Goal: Transaction & Acquisition: Purchase product/service

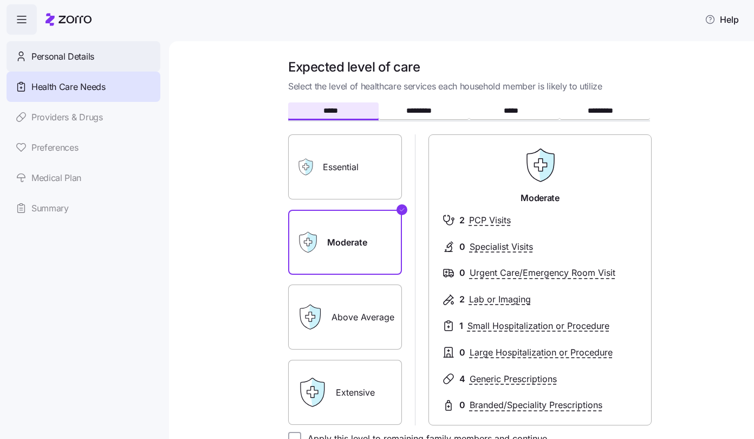
click at [75, 56] on span "Personal Details" at bounding box center [62, 57] width 63 height 14
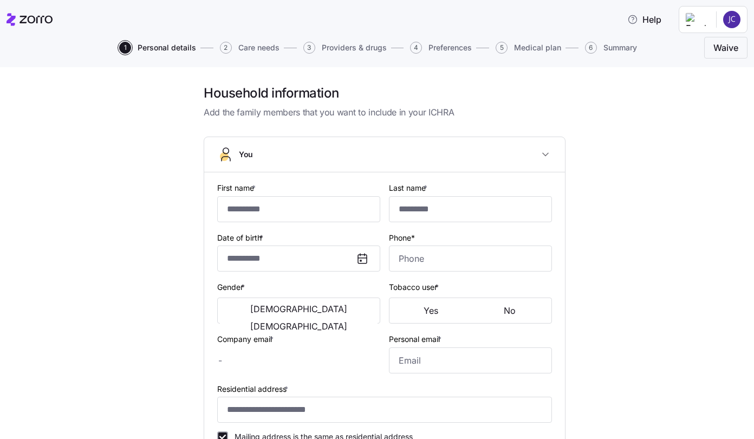
type input "*****"
type input "********"
type input "[PERSON_NAME][EMAIL_ADDRESS][DOMAIN_NAME]"
type input "[EMAIL_ADDRESS][DOMAIN_NAME]"
type input "**********"
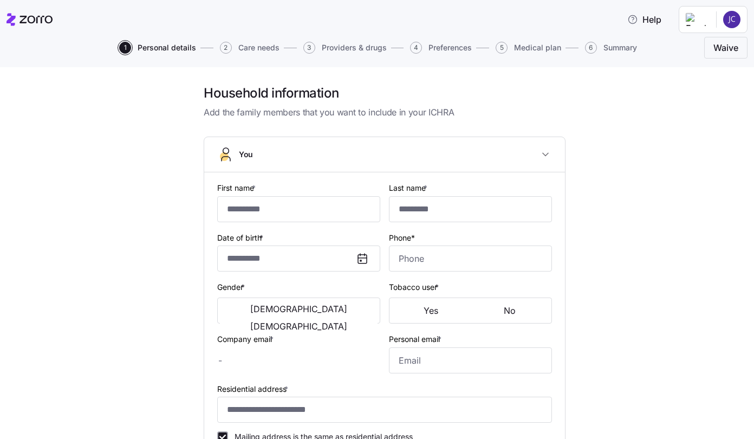
checkbox input "true"
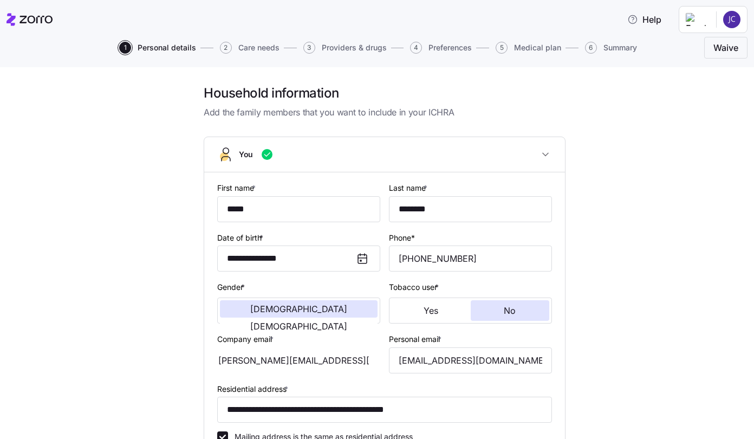
type input "**********"
type input "[PHONE_NUMBER]"
type input "[DEMOGRAPHIC_DATA] citizen"
type input "Married"
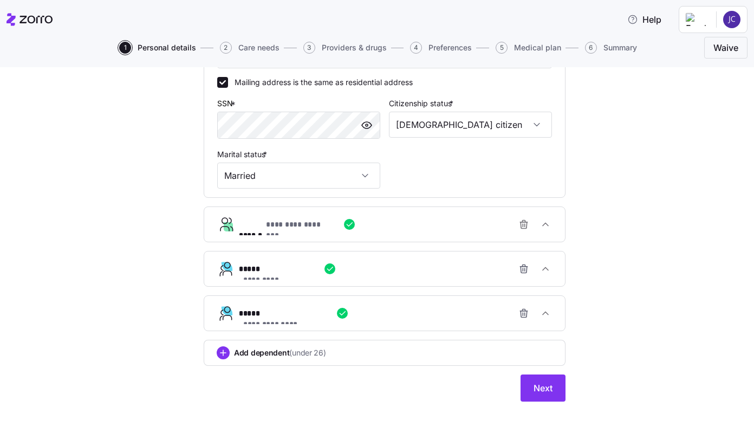
scroll to position [356, 0]
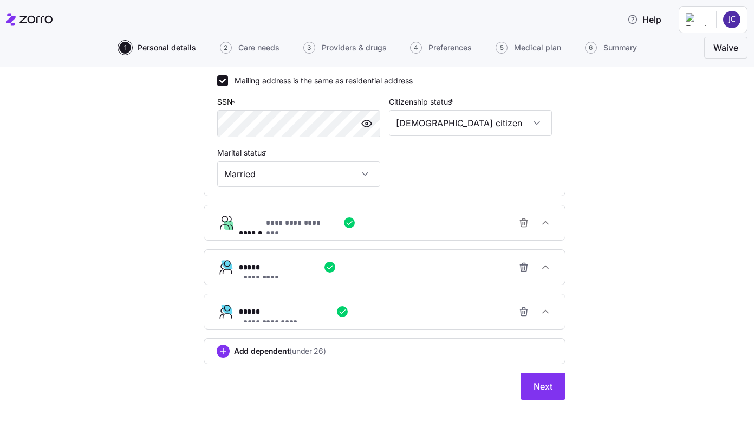
click at [291, 227] on span "**********" at bounding box center [298, 222] width 65 height 11
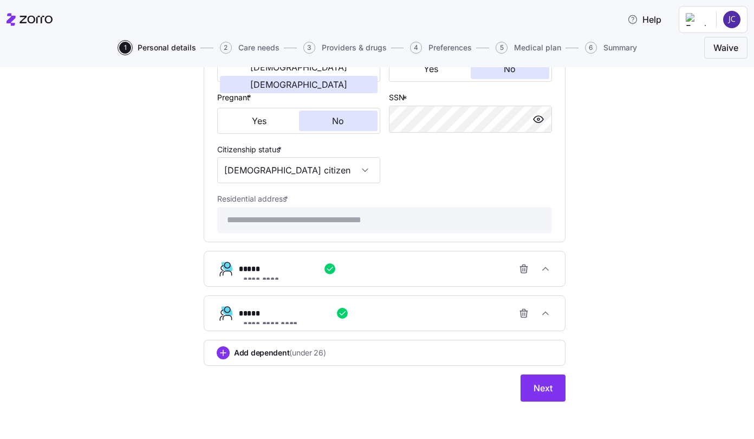
scroll to position [667, 0]
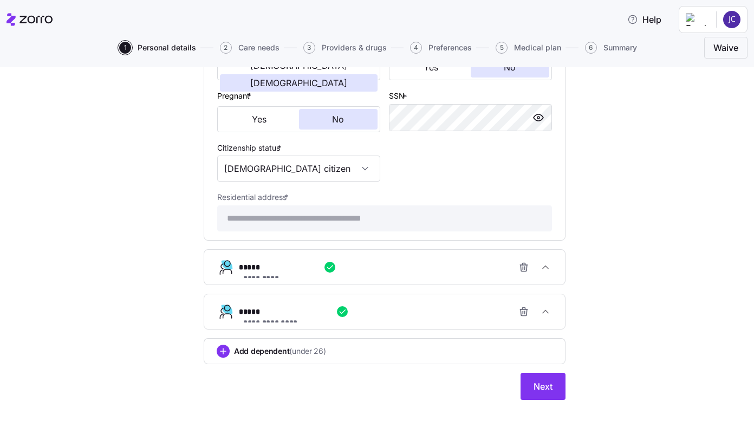
click at [279, 274] on div "**********" at bounding box center [389, 267] width 300 height 22
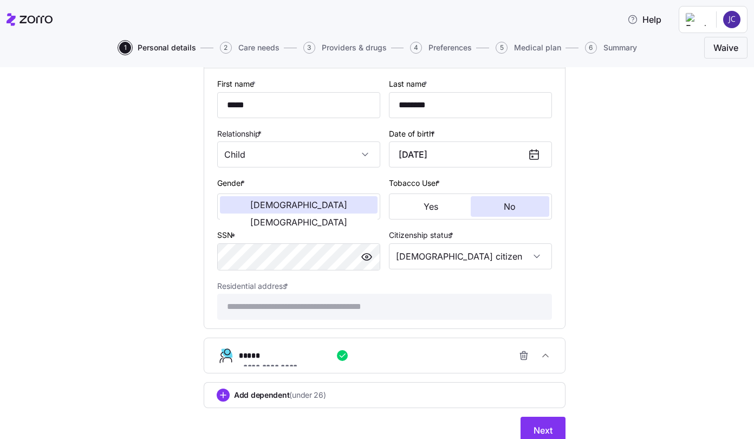
scroll to position [928, 0]
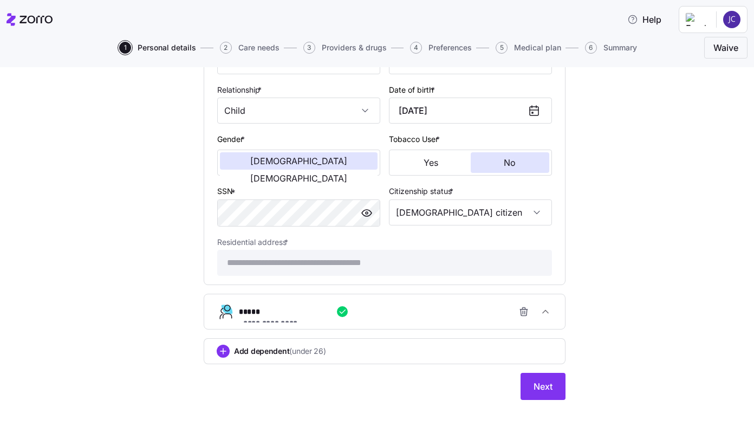
click at [268, 317] on span "**********" at bounding box center [275, 322] width 65 height 11
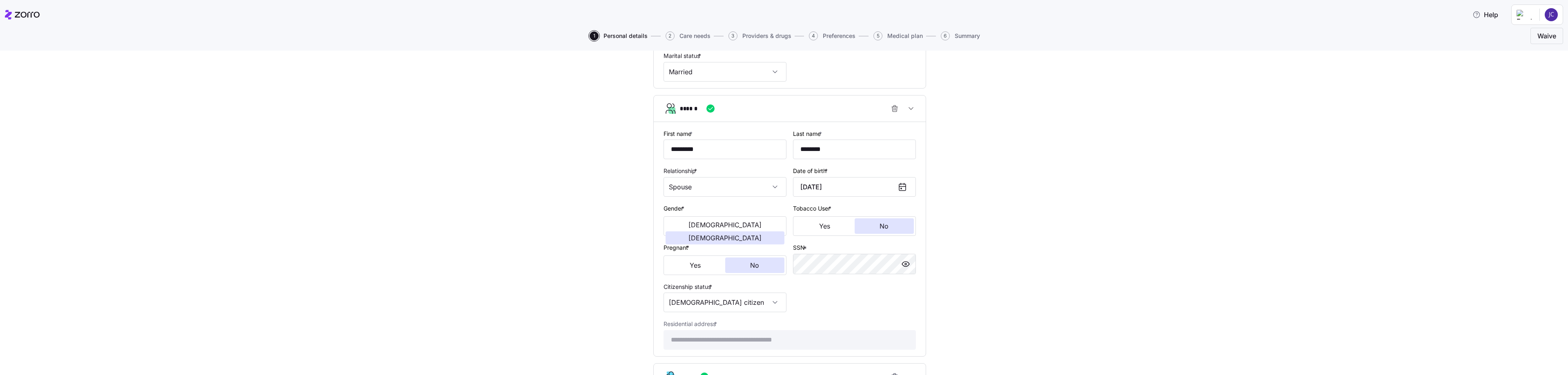
scroll to position [239, 0]
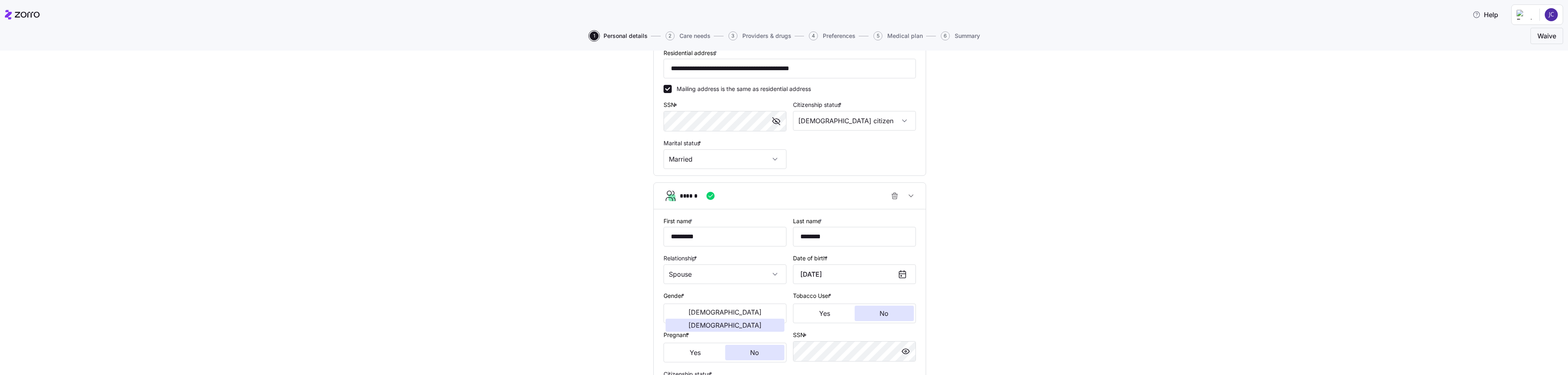
click at [568, 122] on span "button" at bounding box center [776, 121] width 12 height 12
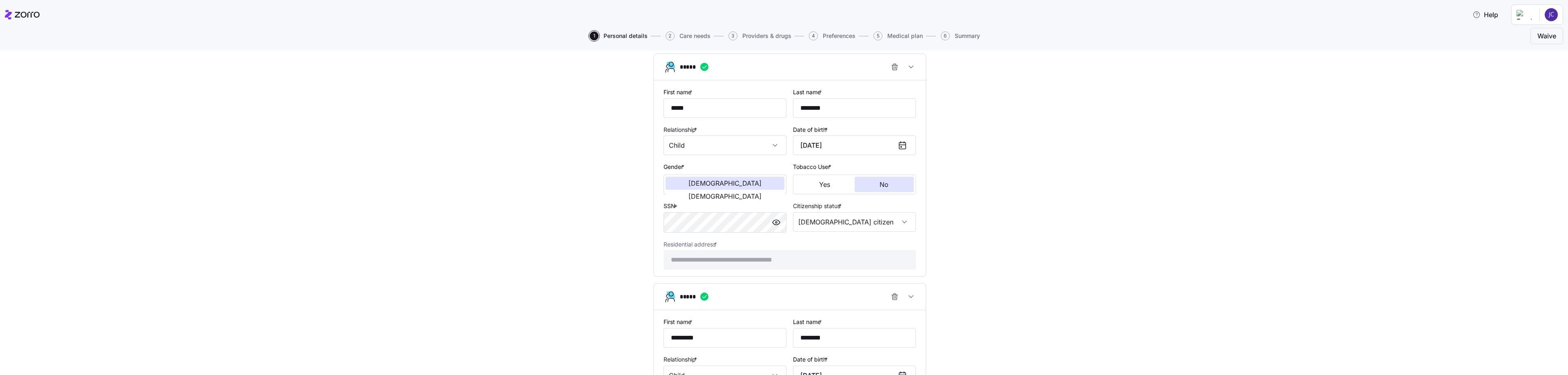
scroll to position [648, 0]
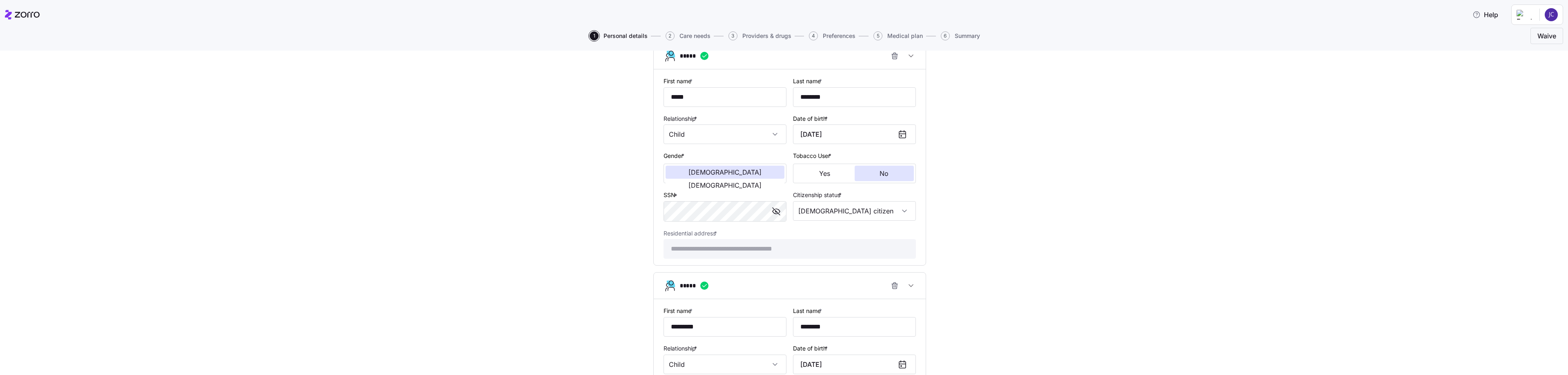
click at [552, 178] on div "**********" at bounding box center [789, 6] width 1533 height 1181
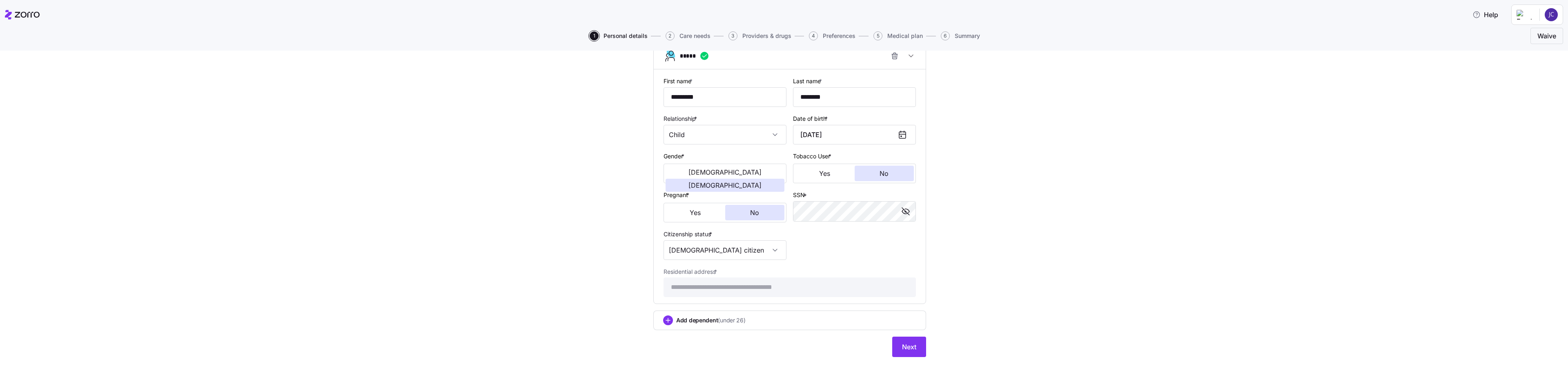
scroll to position [889, 0]
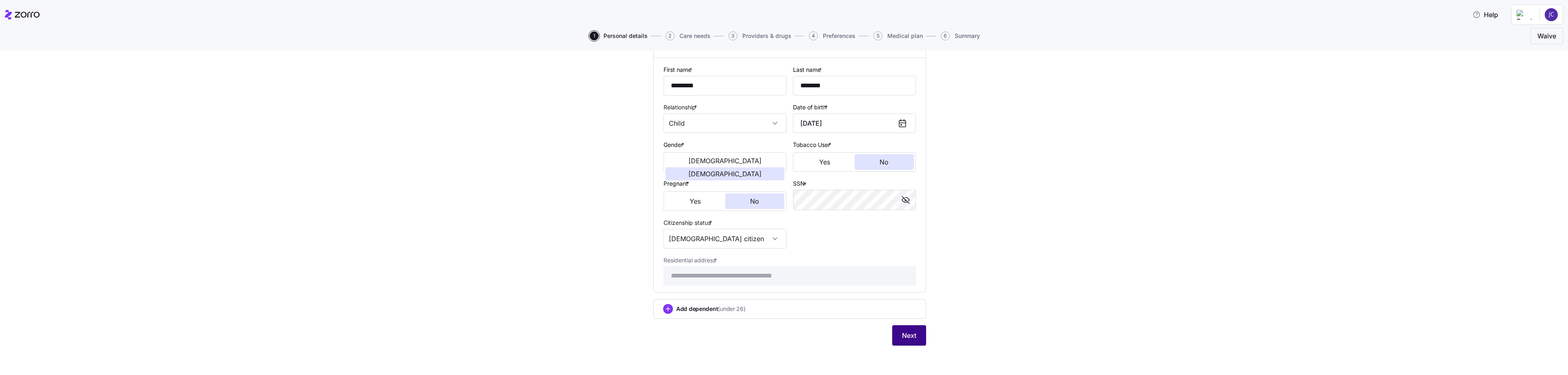
click at [568, 330] on button "Next" at bounding box center [909, 335] width 34 height 20
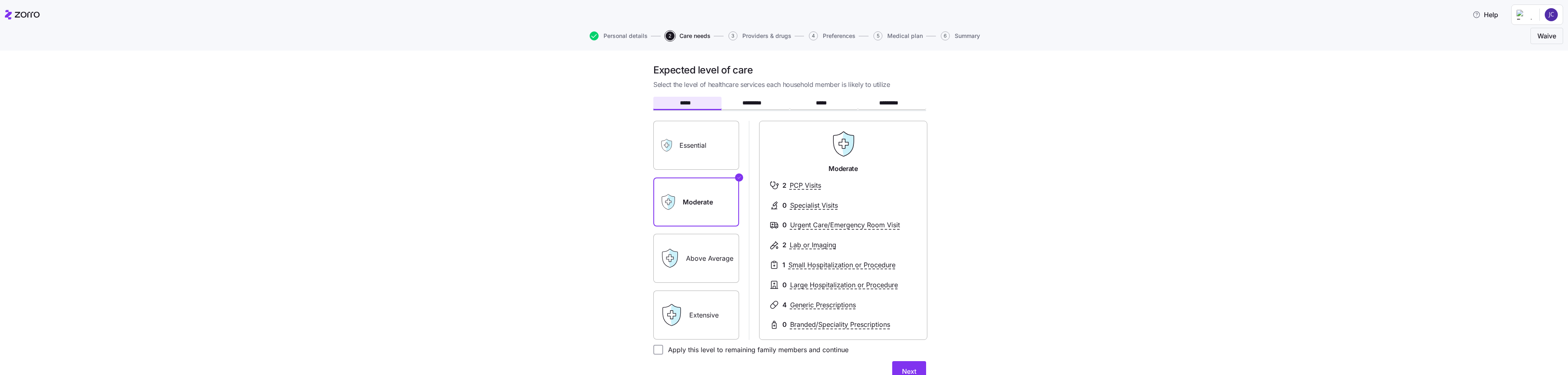
click at [568, 149] on label "Essential" at bounding box center [697, 145] width 86 height 49
click at [0, 0] on input "Essential" at bounding box center [0, 0] width 0 height 0
click at [568, 184] on label "Moderate" at bounding box center [697, 202] width 86 height 49
click at [0, 0] on input "Moderate" at bounding box center [0, 0] width 0 height 0
click at [568, 188] on span "PCP Visits" at bounding box center [806, 185] width 32 height 11
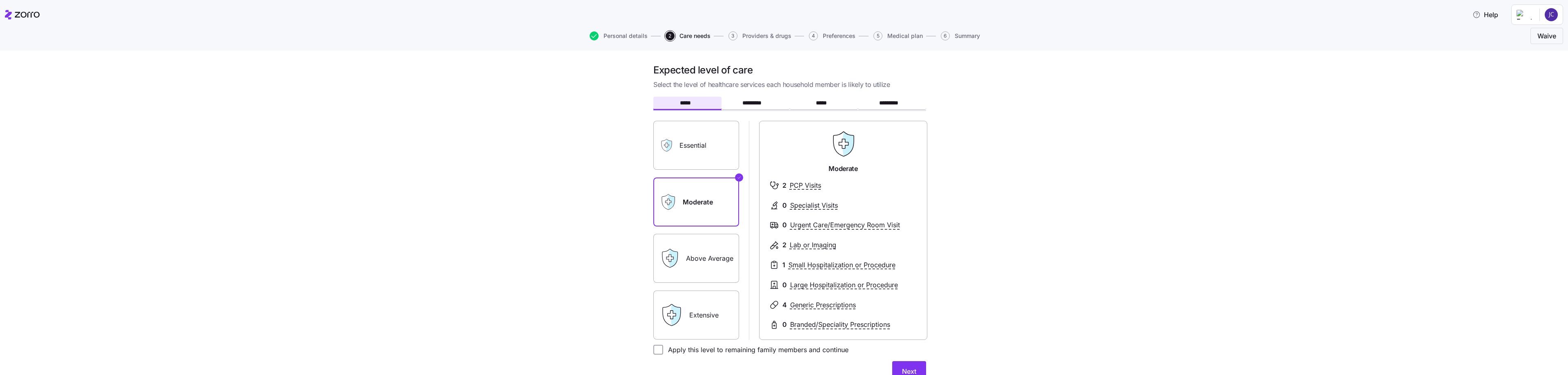
click at [568, 256] on label "Above Average" at bounding box center [697, 258] width 86 height 49
click at [0, 0] on input "Above Average" at bounding box center [0, 0] width 0 height 0
click at [568, 217] on label "Moderate" at bounding box center [697, 202] width 86 height 49
click at [0, 0] on input "Moderate" at bounding box center [0, 0] width 0 height 0
click at [568, 249] on label "Above Average" at bounding box center [697, 258] width 86 height 49
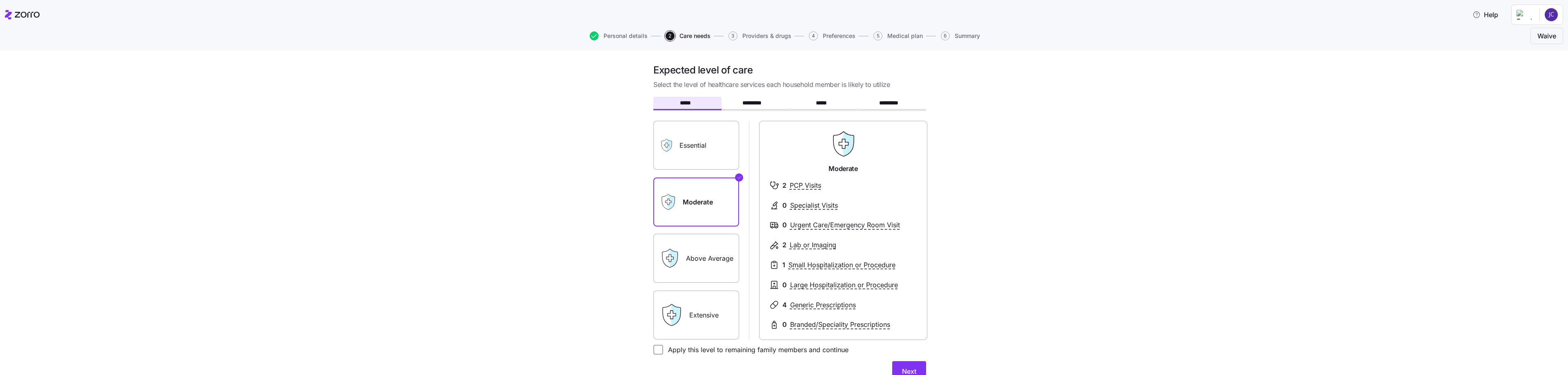
click at [0, 0] on input "Above Average" at bounding box center [0, 0] width 0 height 0
click at [568, 320] on label "Extensive" at bounding box center [697, 315] width 86 height 49
click at [0, 0] on input "Extensive" at bounding box center [0, 0] width 0 height 0
click at [568, 264] on div "Above Average" at bounding box center [697, 258] width 86 height 49
click at [568, 255] on label "Above Average" at bounding box center [697, 258] width 86 height 49
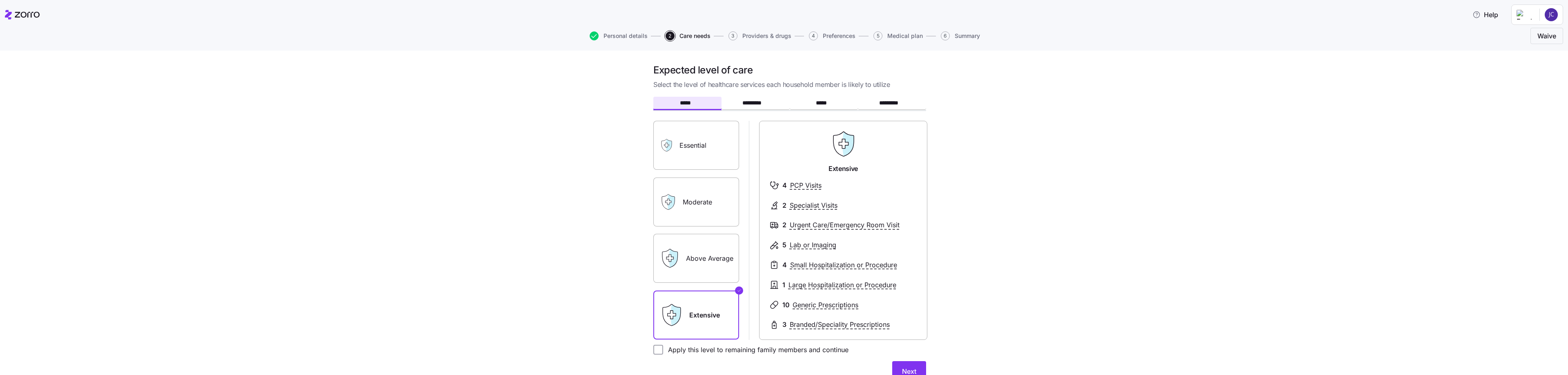
click at [0, 0] on input "Above Average" at bounding box center [0, 0] width 0 height 0
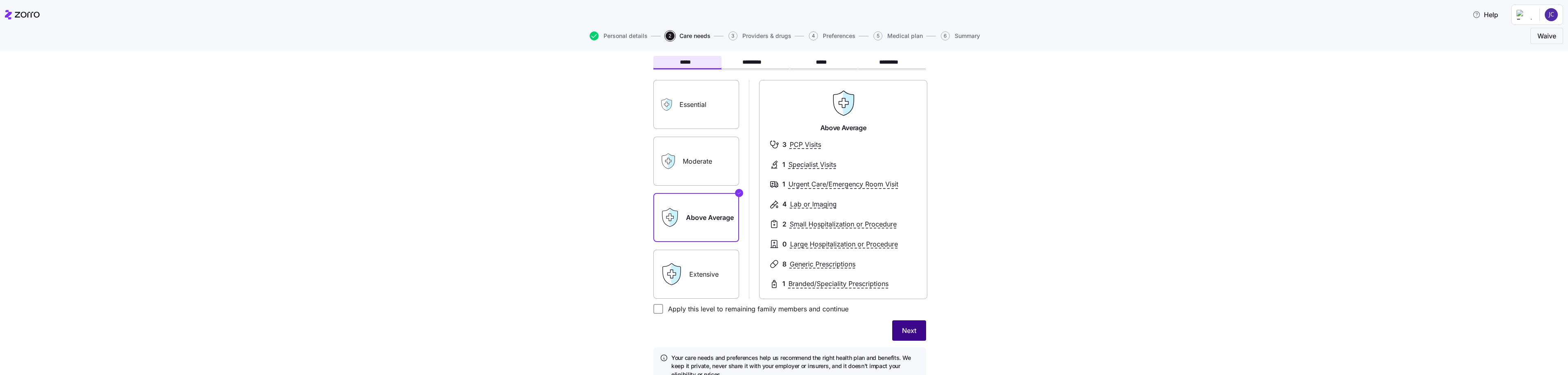
click at [568, 330] on span "Next" at bounding box center [909, 330] width 14 height 10
click at [568, 232] on label "Above Average" at bounding box center [697, 221] width 86 height 49
click at [0, 0] on input "Above Average" at bounding box center [0, 0] width 0 height 0
click at [568, 291] on label "Extensive" at bounding box center [697, 277] width 86 height 49
click at [0, 0] on input "Extensive" at bounding box center [0, 0] width 0 height 0
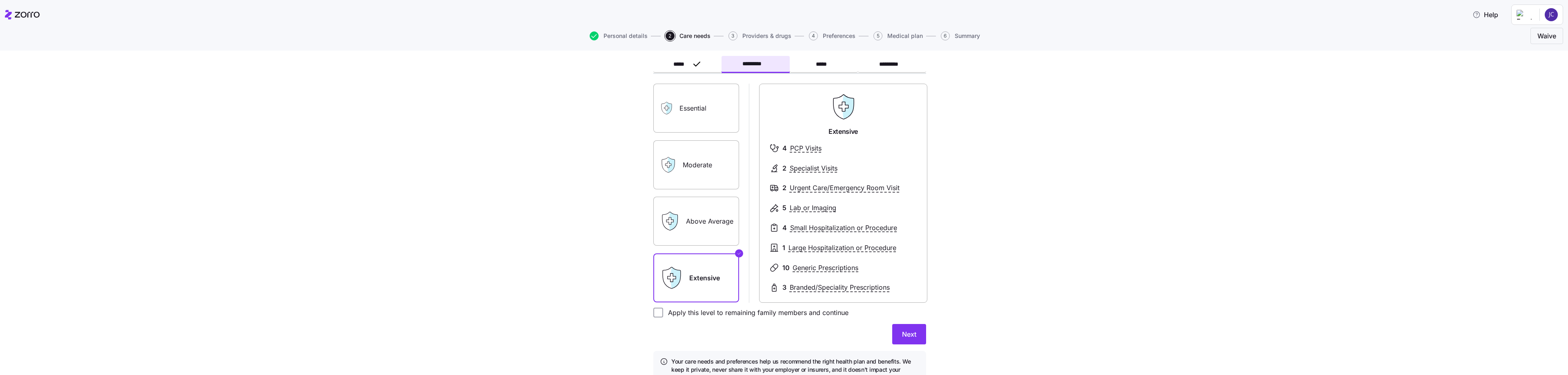
click at [568, 223] on label "Above Average" at bounding box center [697, 221] width 86 height 49
click at [0, 0] on input "Above Average" at bounding box center [0, 0] width 0 height 0
click at [568, 330] on span "Next" at bounding box center [909, 334] width 14 height 10
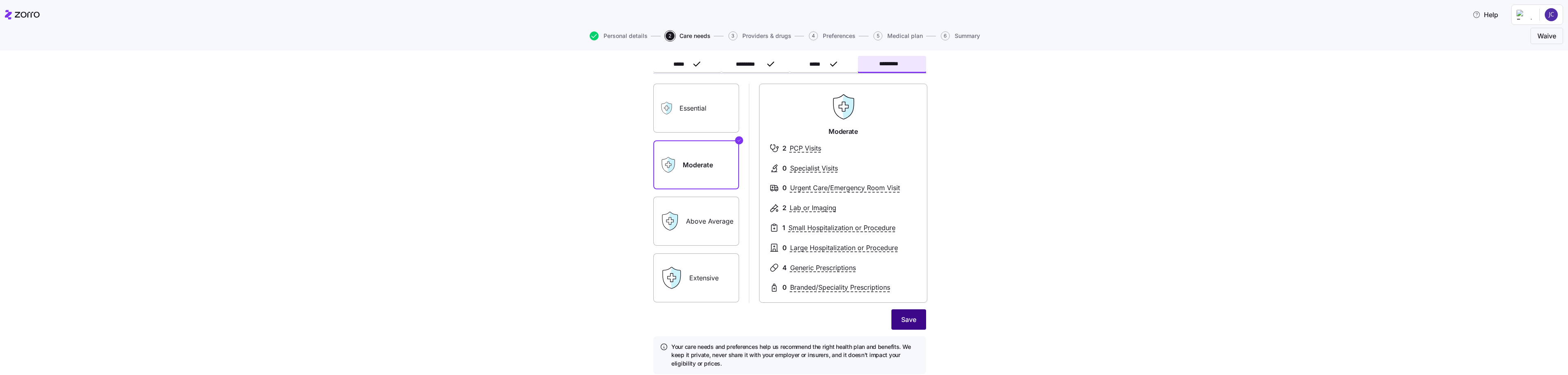
click at [568, 323] on span "Save" at bounding box center [908, 319] width 15 height 10
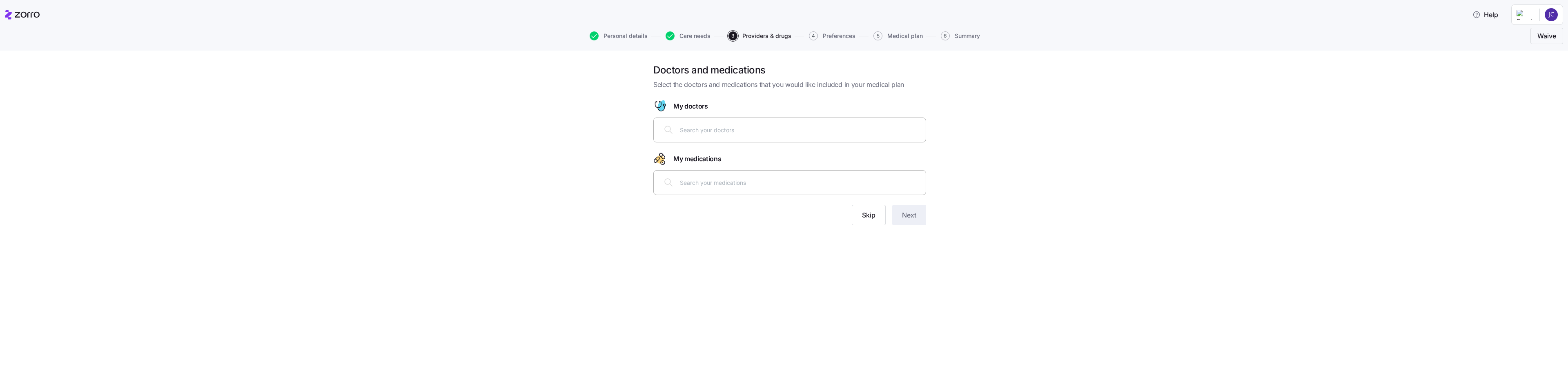
click at [568, 132] on input "text" at bounding box center [801, 130] width 241 height 9
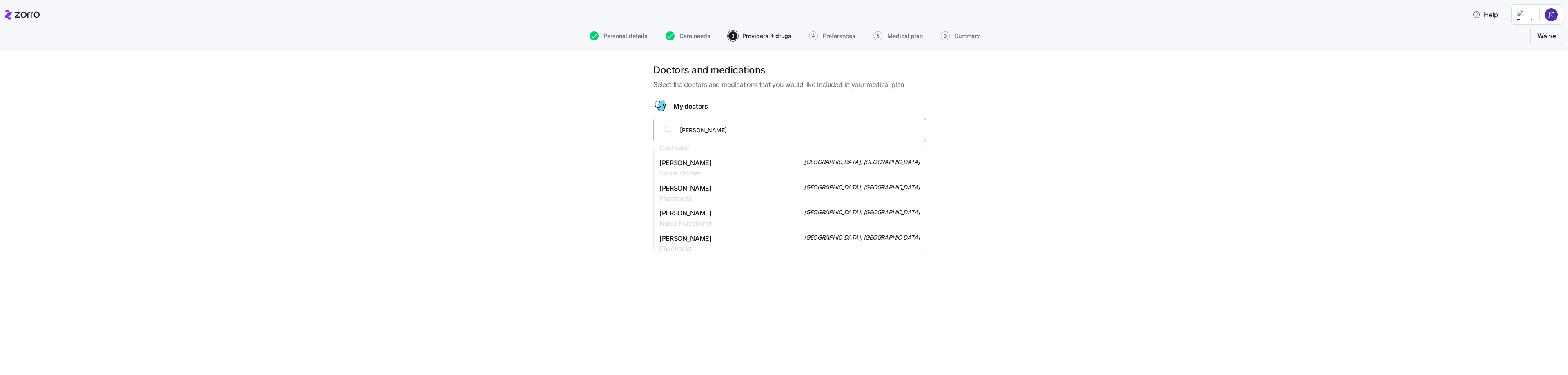
scroll to position [163, 0]
drag, startPoint x: 743, startPoint y: 133, endPoint x: 633, endPoint y: 117, distance: 111.2
click at [568, 129] on div "Doctors and medications Select the doctors and medications that you would like …" at bounding box center [789, 148] width 1533 height 171
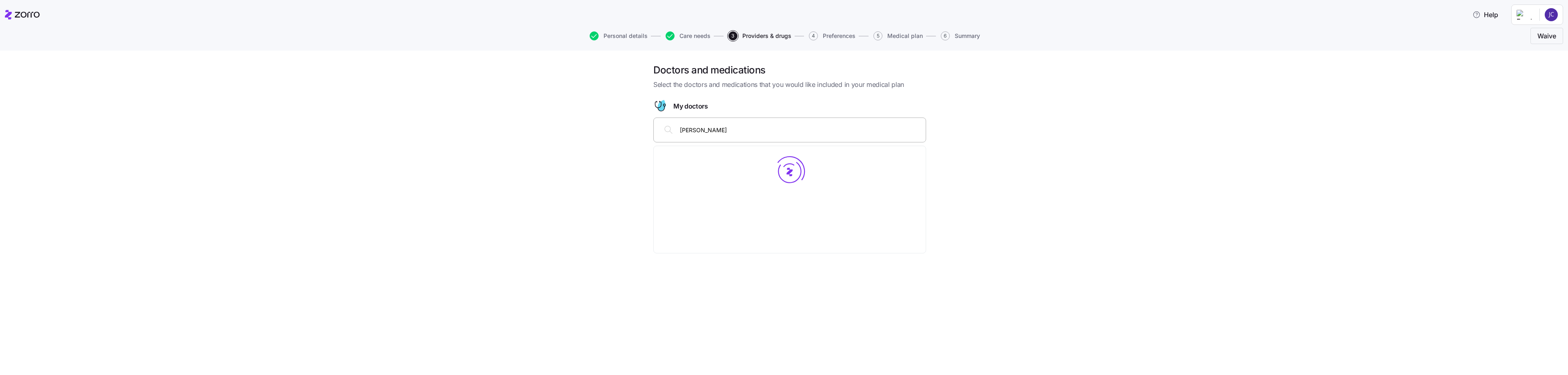
scroll to position [0, 0]
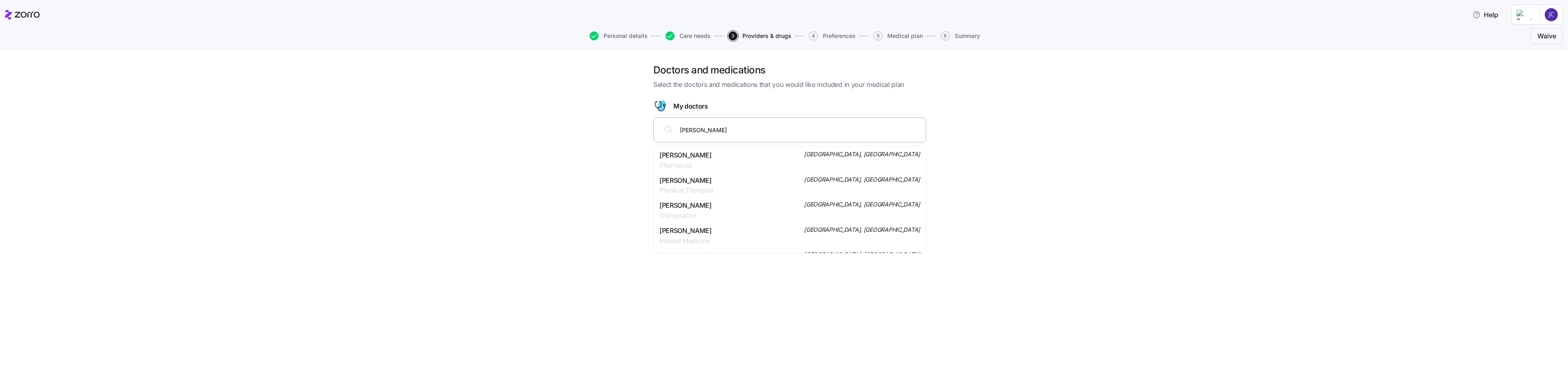
type input "[PERSON_NAME]"
click at [568, 157] on span "[PERSON_NAME]" at bounding box center [685, 155] width 52 height 11
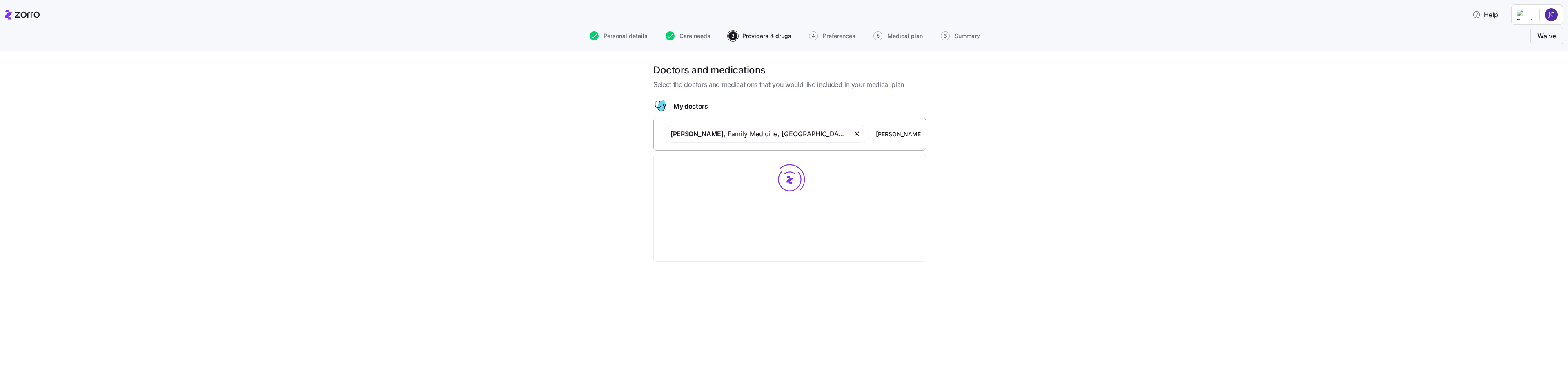
type input "[PERSON_NAME]"
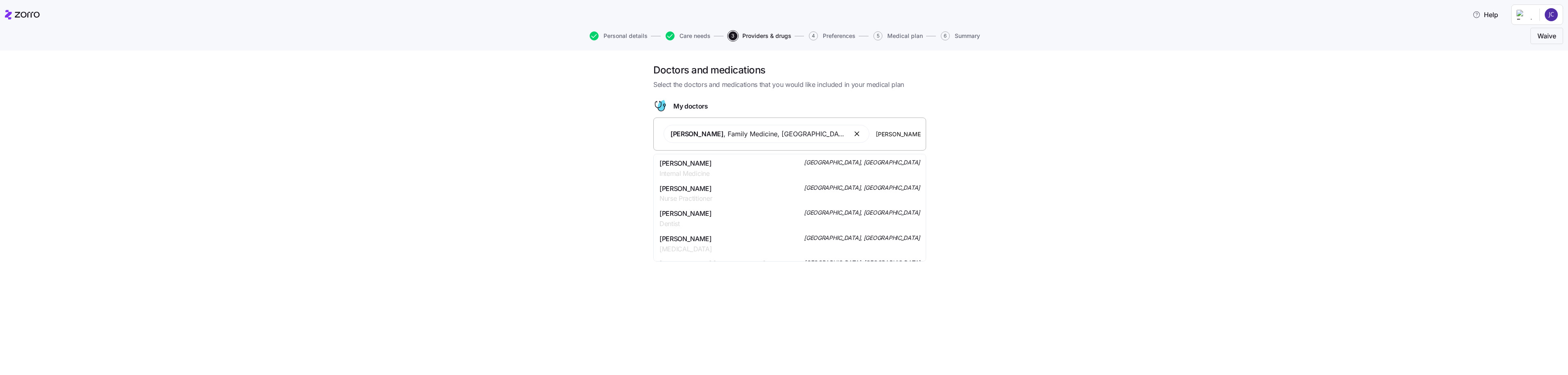
click at [568, 165] on div "[PERSON_NAME] Internal Medicine [GEOGRAPHIC_DATA], [GEOGRAPHIC_DATA]" at bounding box center [790, 168] width 261 height 20
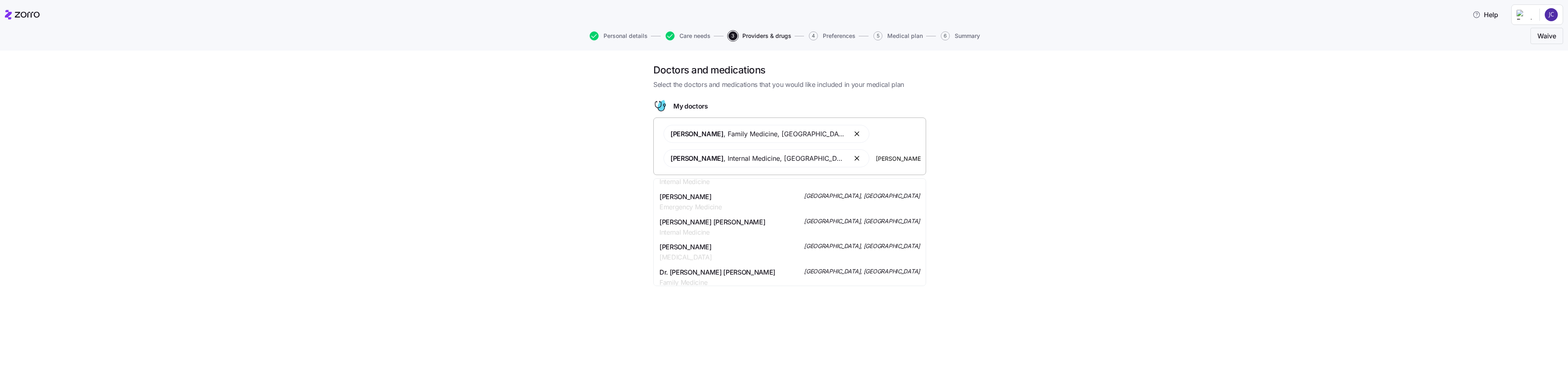
click at [568, 157] on input "[PERSON_NAME]" at bounding box center [899, 158] width 45 height 9
click at [568, 160] on input "[PERSON_NAME]" at bounding box center [899, 158] width 45 height 9
type input "s"
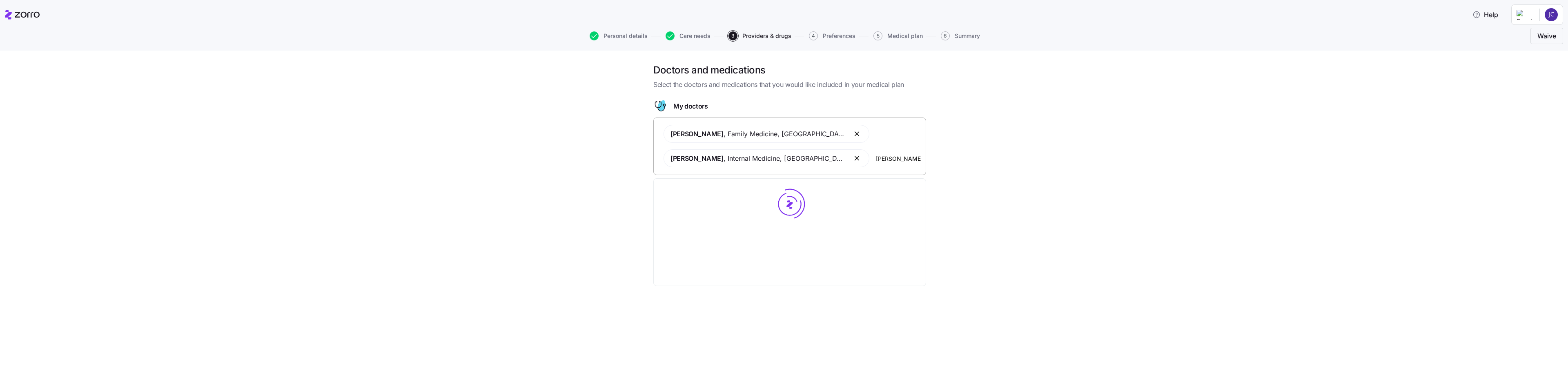
type input "[PERSON_NAME]"
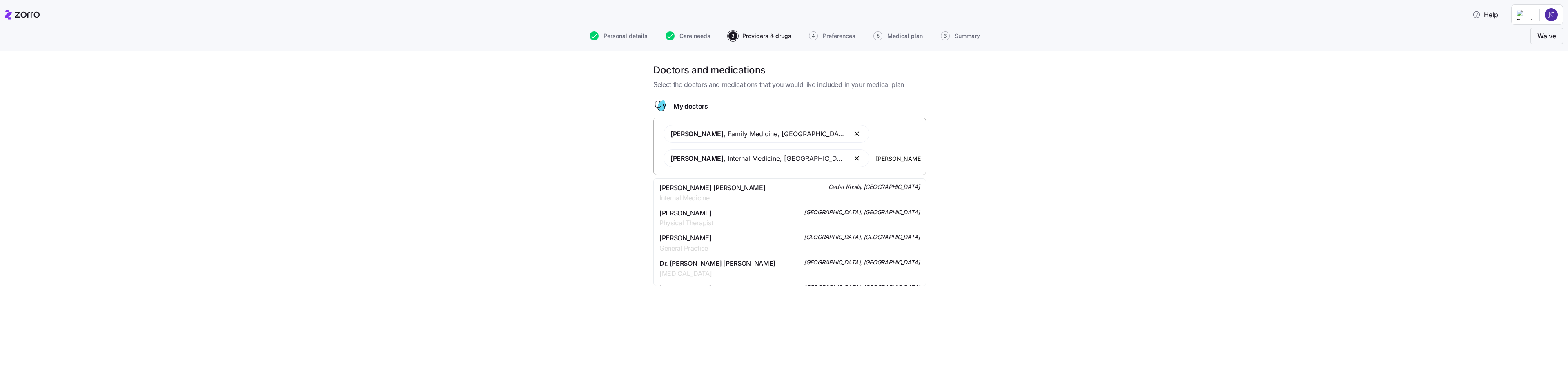
click at [568, 193] on span "Internal Medicine" at bounding box center [712, 198] width 106 height 11
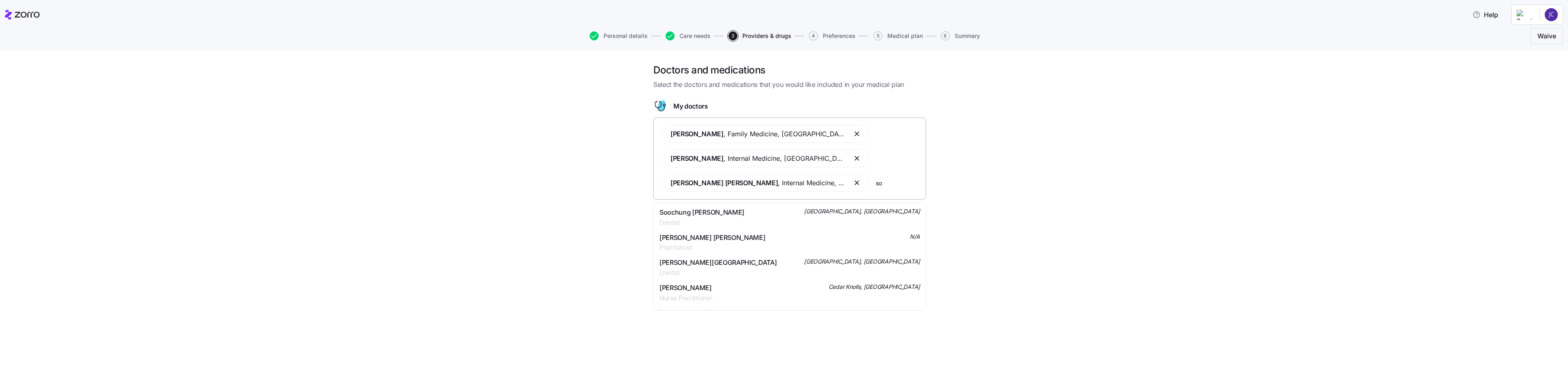
type input "s"
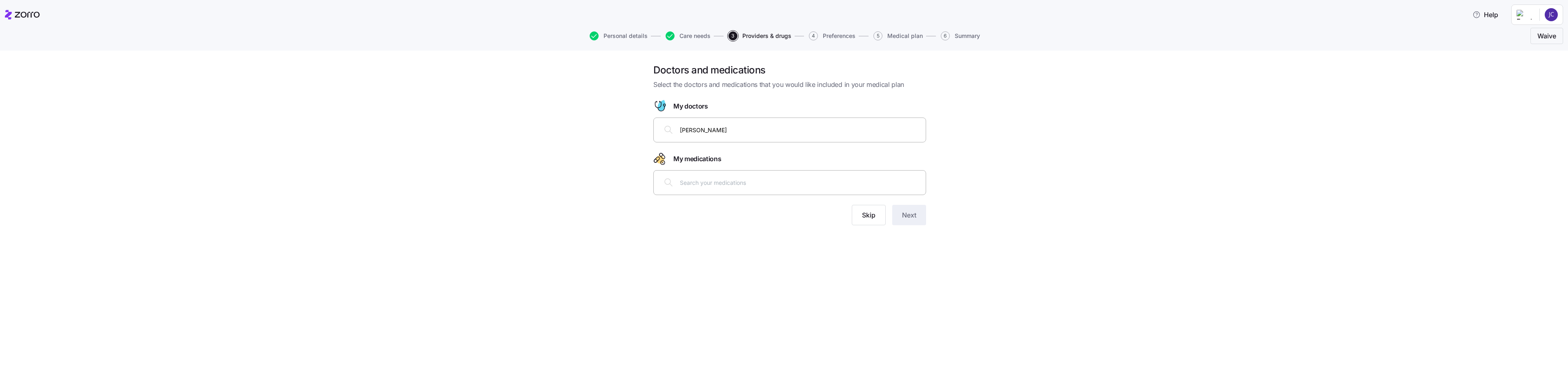
type input "soo ki"
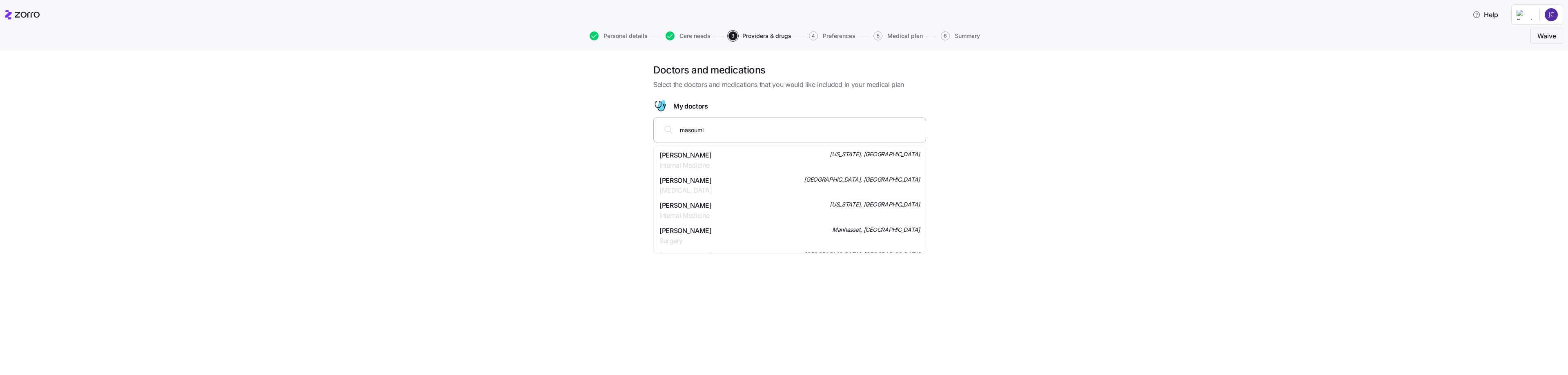
click at [568, 132] on input "masoumi" at bounding box center [801, 130] width 241 height 9
type input "[PERSON_NAME]"
click at [568, 158] on span "[PERSON_NAME]" at bounding box center [685, 155] width 52 height 11
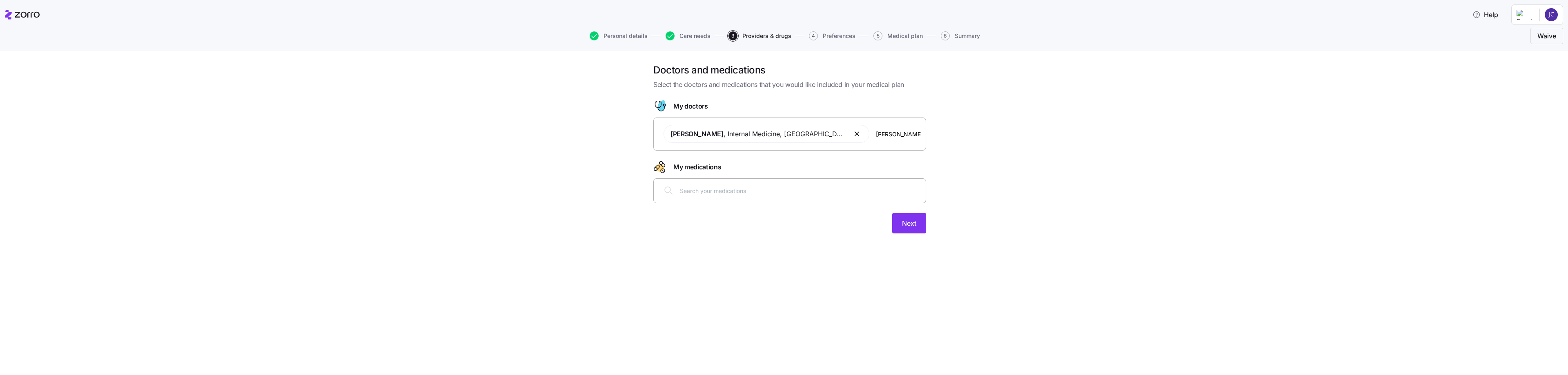
type input "[PERSON_NAME]"
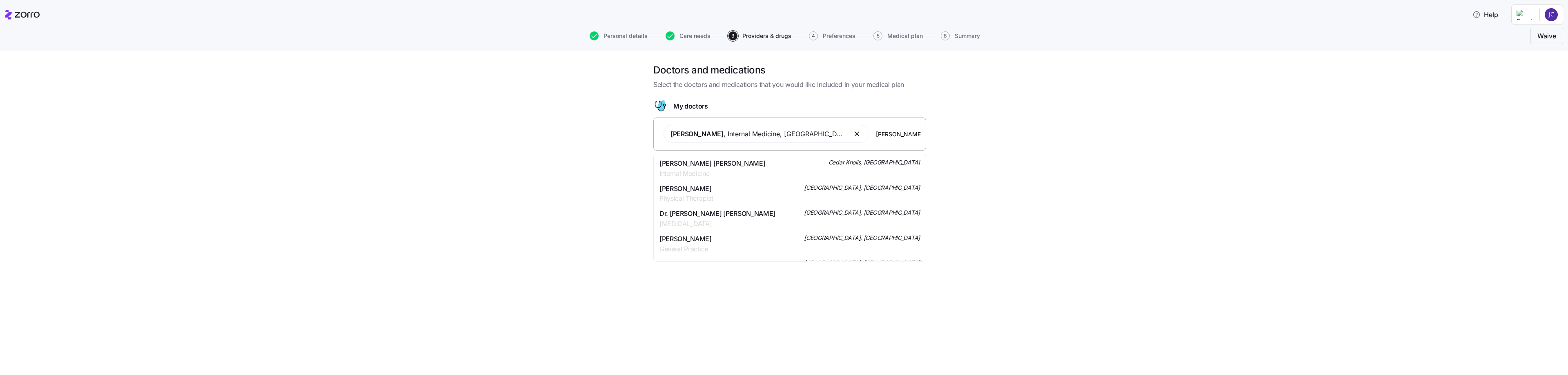
click at [568, 172] on span "Internal Medicine" at bounding box center [712, 174] width 106 height 11
type input "[PERSON_NAME]"
click at [568, 188] on div "[PERSON_NAME] Family Medicine [GEOGRAPHIC_DATA], [GEOGRAPHIC_DATA]" at bounding box center [790, 193] width 261 height 20
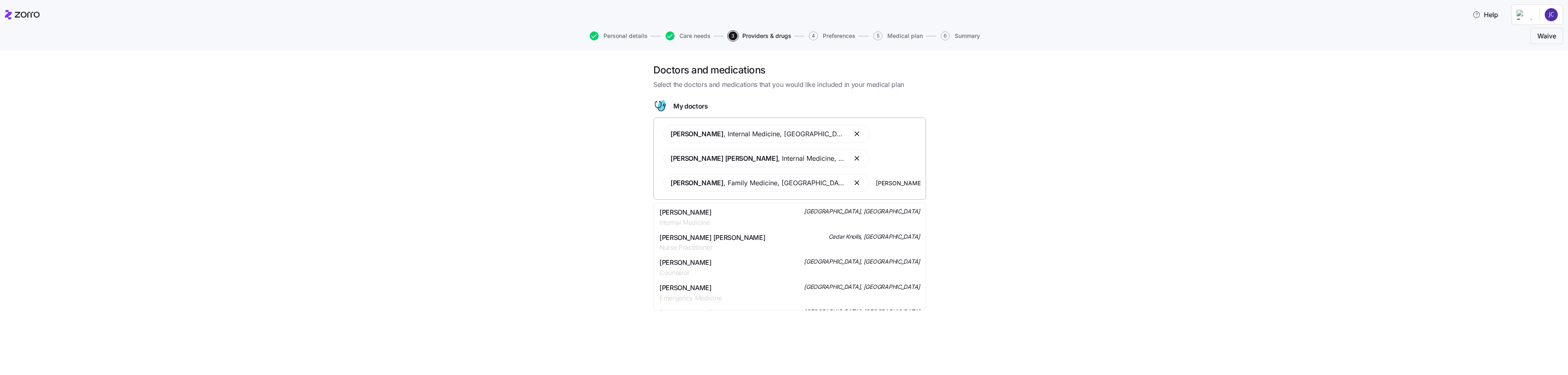
drag, startPoint x: 875, startPoint y: 181, endPoint x: 880, endPoint y: 180, distance: 5.1
click at [568, 182] on input "[PERSON_NAME]" at bounding box center [899, 183] width 45 height 9
click at [568, 180] on input "[PERSON_NAME] agathsis" at bounding box center [899, 183] width 45 height 9
type input "a"
type input "abfier"
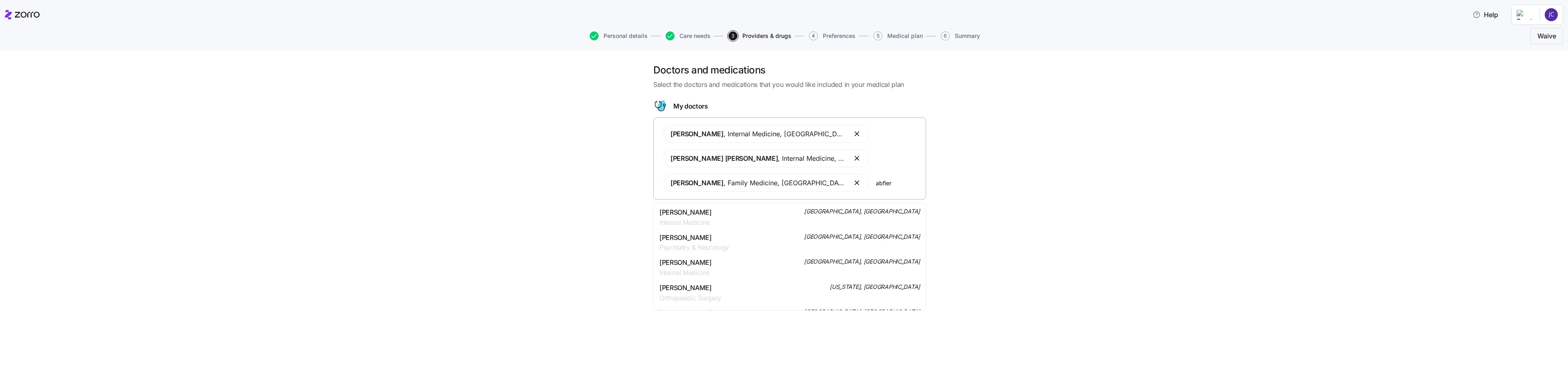
click at [568, 216] on span "[PERSON_NAME]" at bounding box center [685, 212] width 52 height 11
type input "p"
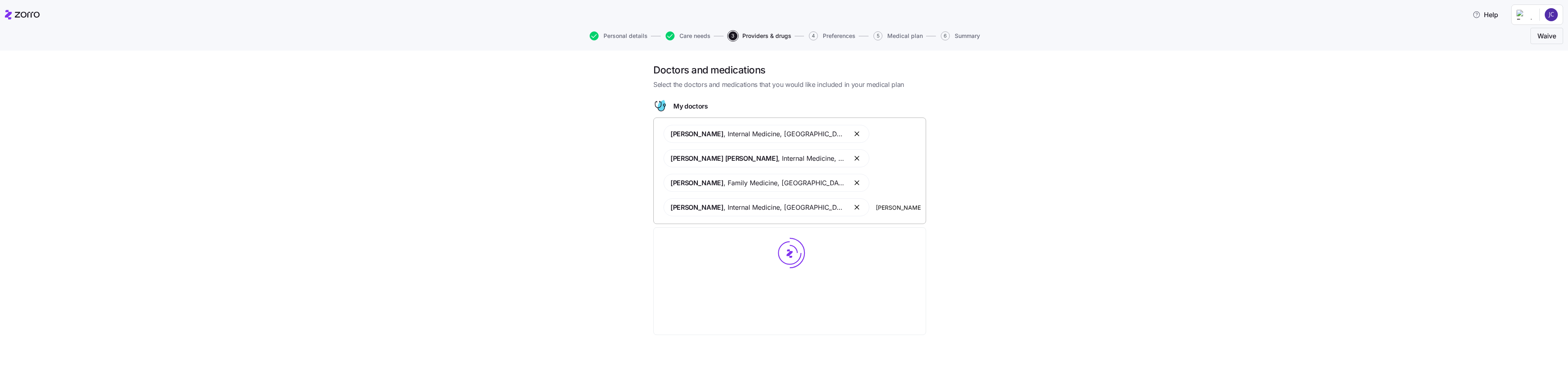
type input "[PERSON_NAME]"
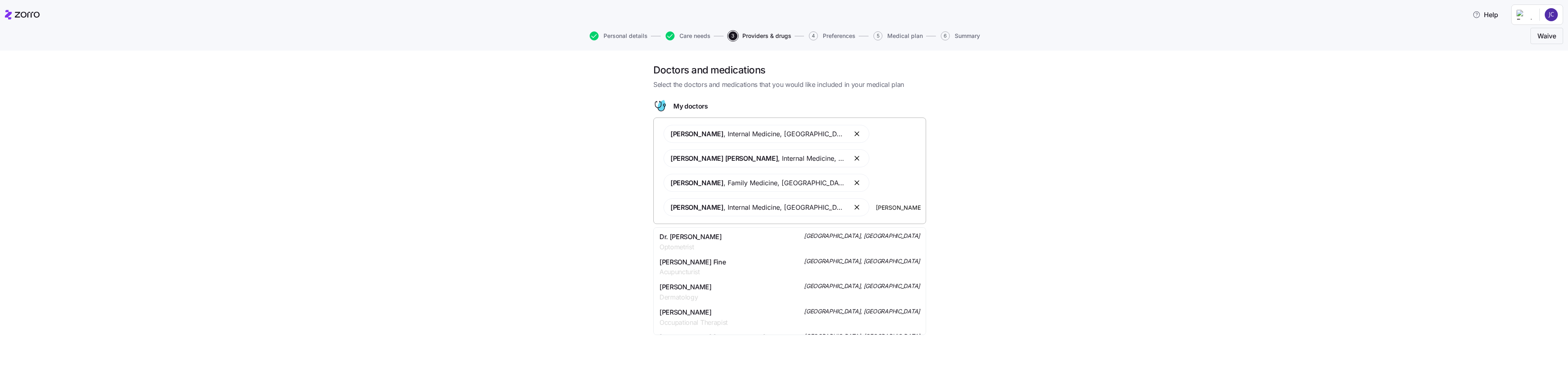
click at [568, 234] on span "Dr. [PERSON_NAME]" at bounding box center [691, 237] width 63 height 11
click at [568, 228] on input "[PERSON_NAME]" at bounding box center [899, 232] width 45 height 9
type input "p"
type input "[PERSON_NAME]"
click at [568, 261] on span "[PERSON_NAME]" at bounding box center [685, 261] width 52 height 11
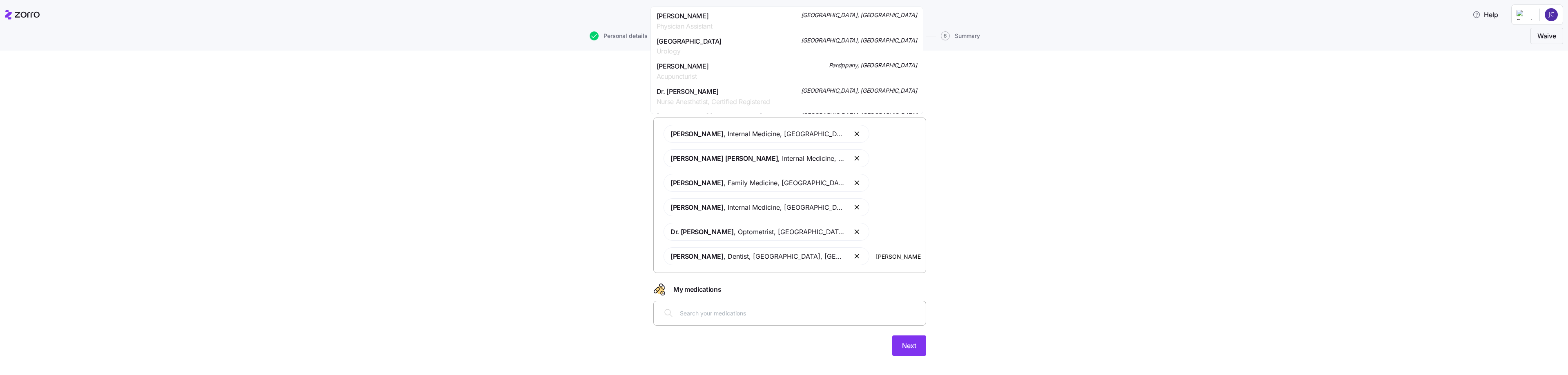
type input "[PERSON_NAME]"
click at [568, 22] on span "Dentist" at bounding box center [682, 26] width 52 height 11
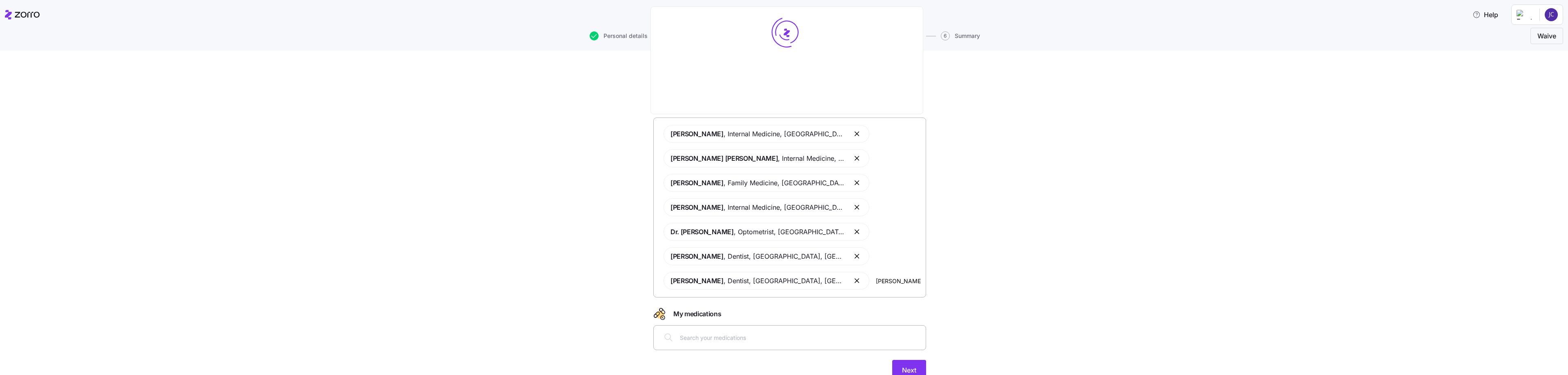
type input "[PERSON_NAME]"
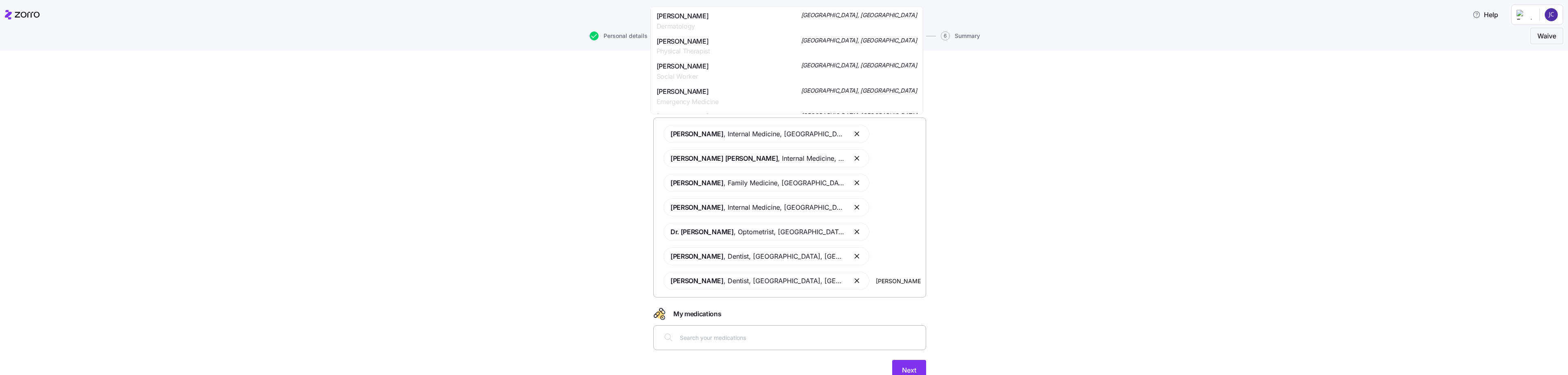
click at [568, 16] on div "[PERSON_NAME] Dermatology [GEOGRAPHIC_DATA], [GEOGRAPHIC_DATA]" at bounding box center [787, 21] width 261 height 20
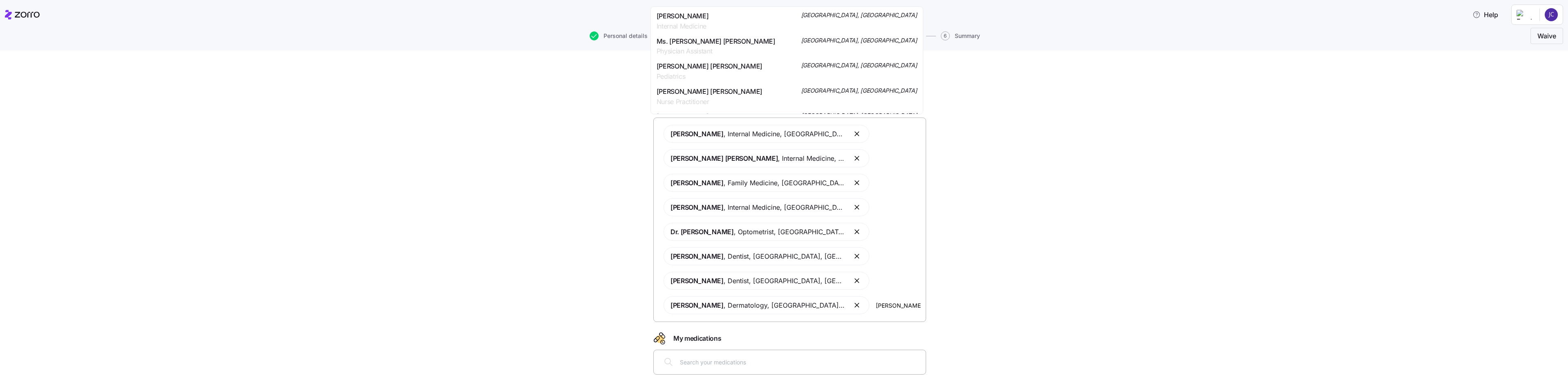
type input "[PERSON_NAME]"
click at [568, 23] on span "Obstetrics & Gynecology" at bounding box center [693, 26] width 73 height 11
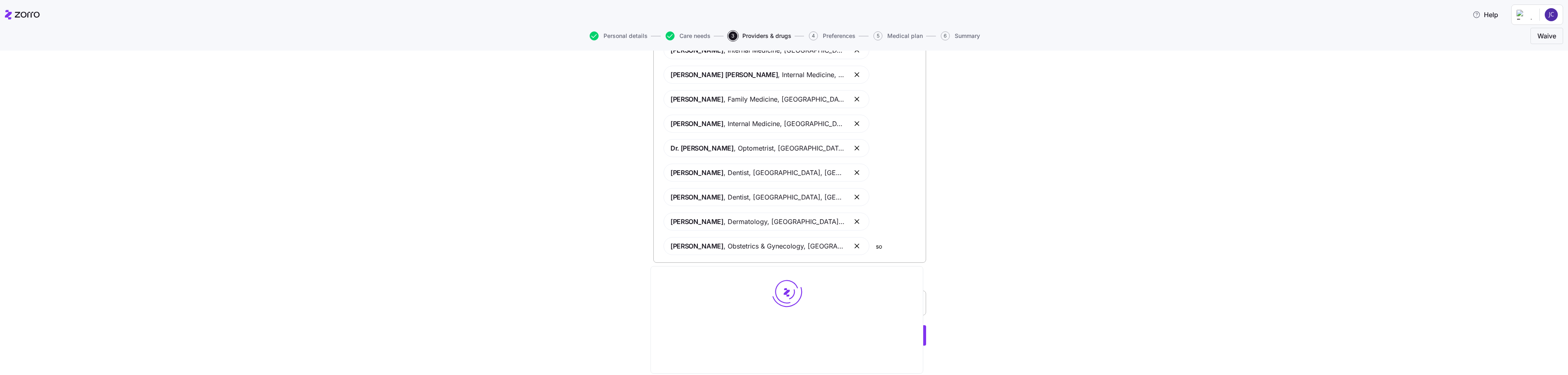
type input "s"
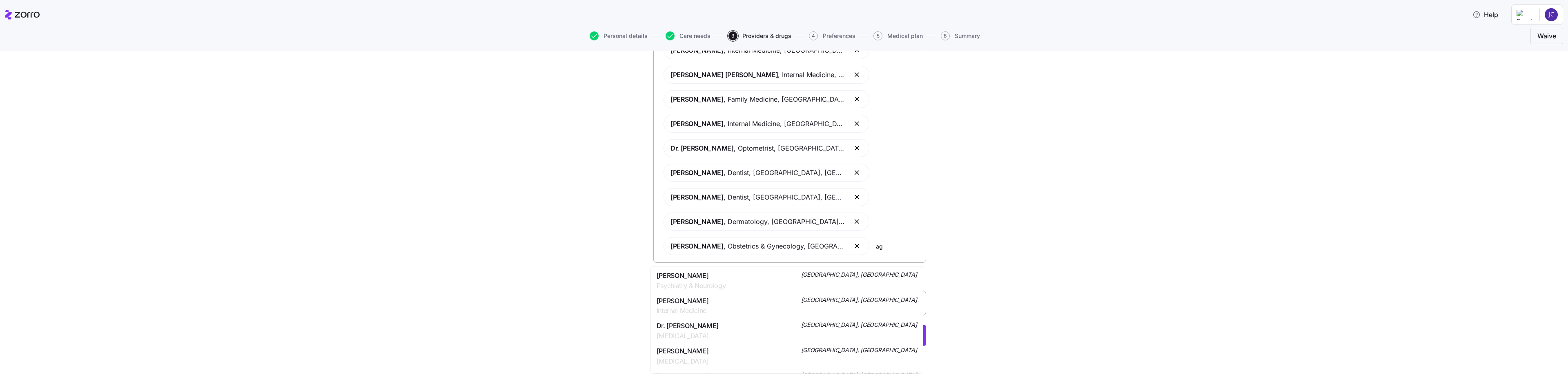
type input "a"
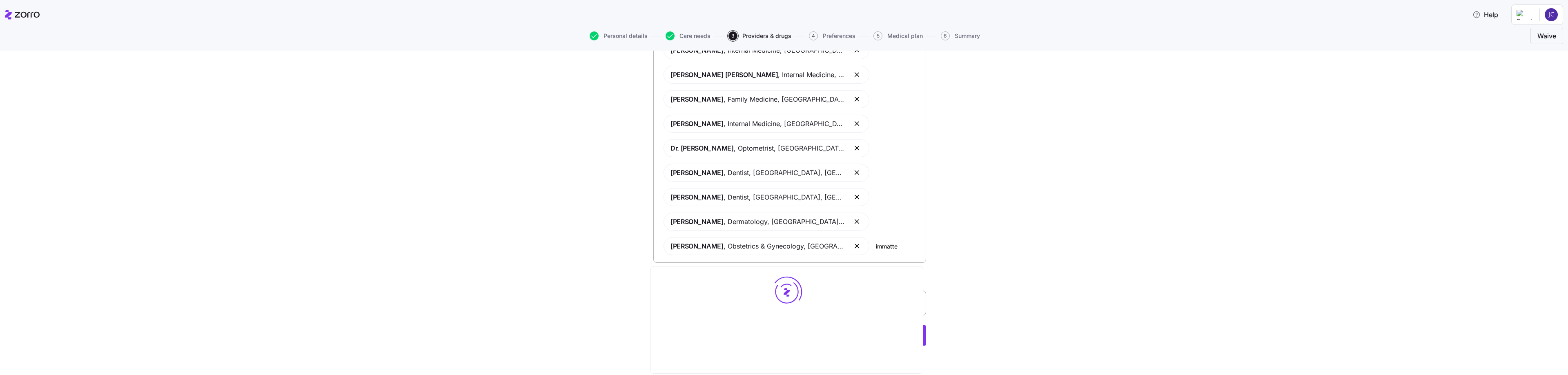
type input "immatteo"
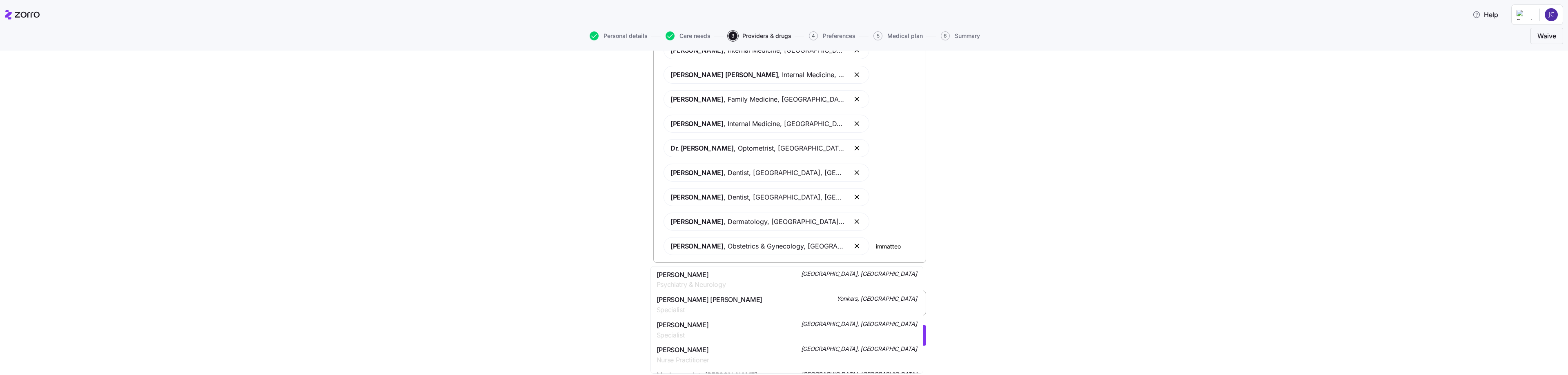
scroll to position [41, 0]
click at [568, 311] on span "[PERSON_NAME]" at bounding box center [682, 310] width 52 height 11
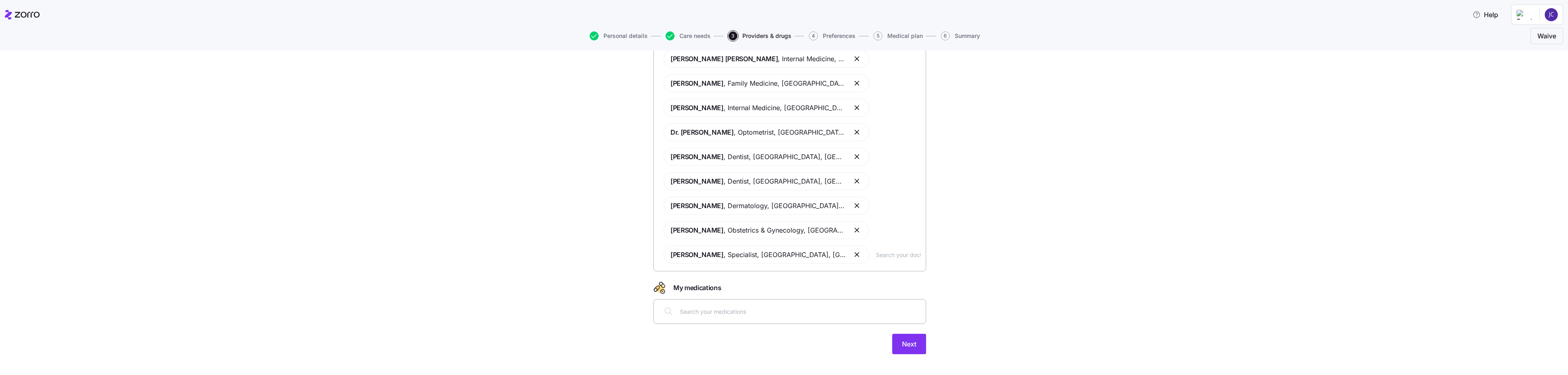
scroll to position [108, 0]
click at [568, 297] on div at bounding box center [790, 303] width 262 height 20
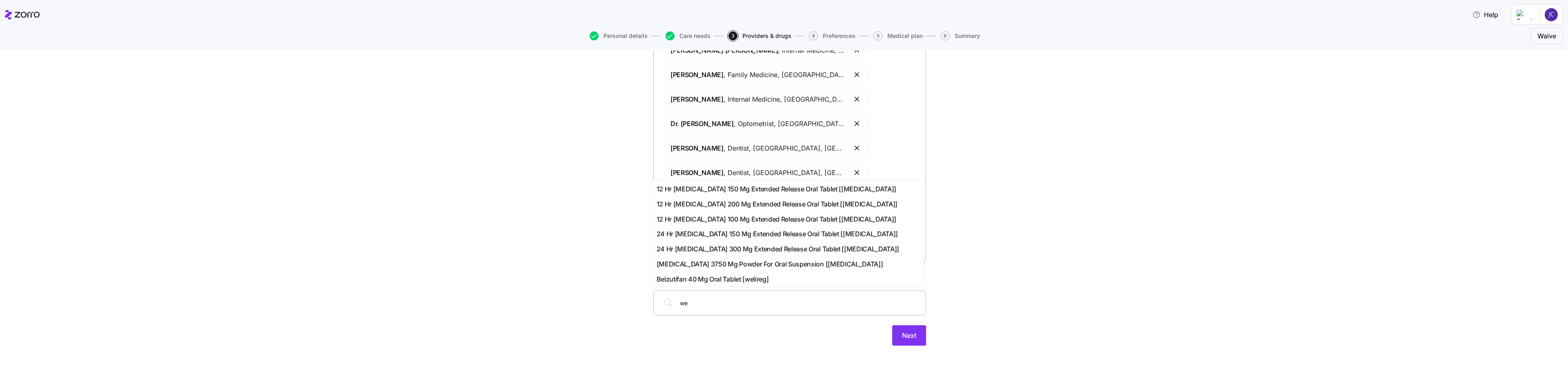
type input "w"
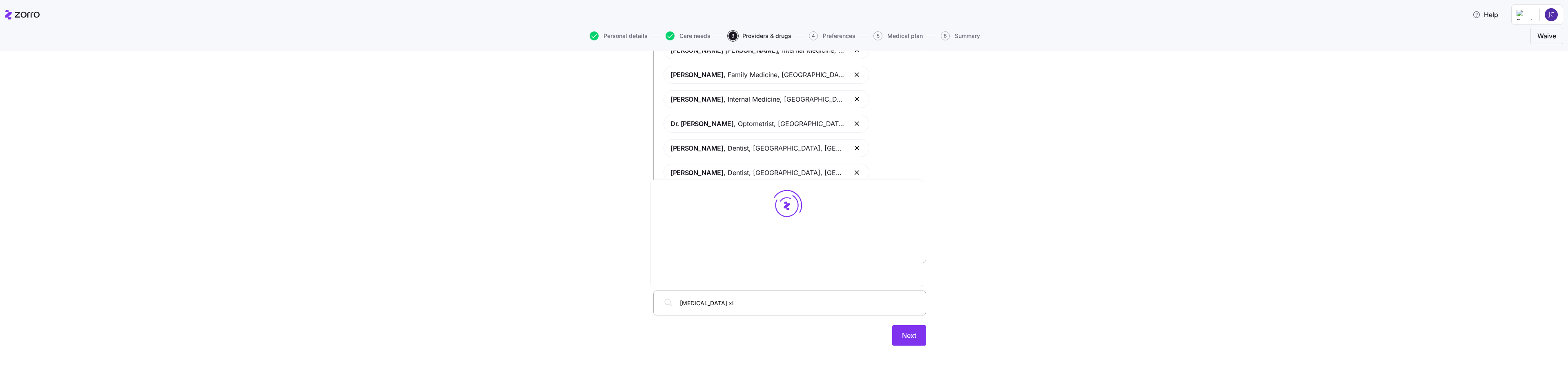
type input "[MEDICAL_DATA] xl"
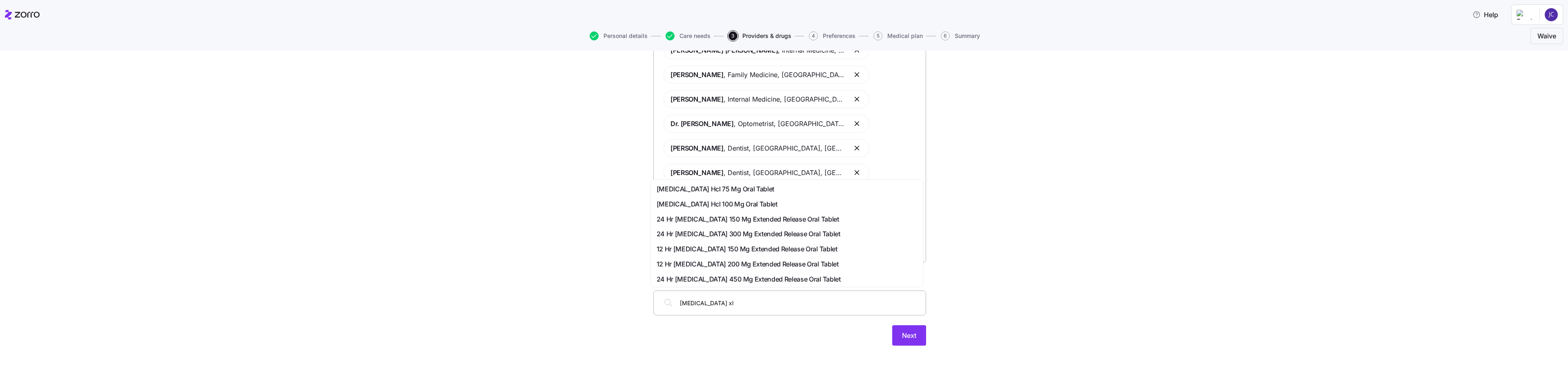
click at [568, 234] on span "24 Hr [MEDICAL_DATA] 300 Mg Extended Release Oral Tablet" at bounding box center [749, 234] width 184 height 11
type input "spironlactone 1"
click at [568, 192] on span "[MEDICAL_DATA] 100 Mg Oral Tablet" at bounding box center [711, 189] width 109 height 11
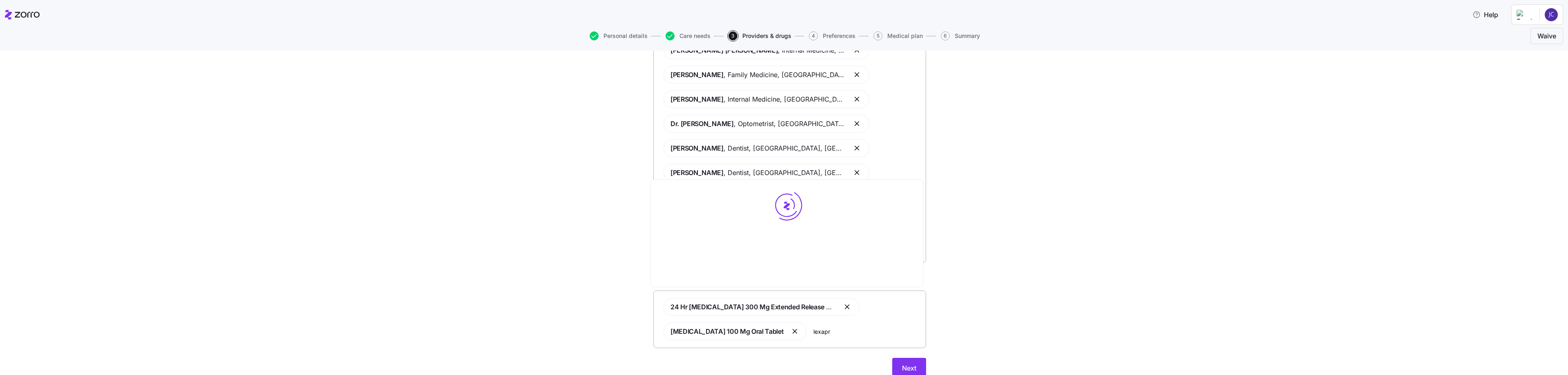
type input "[MEDICAL_DATA]"
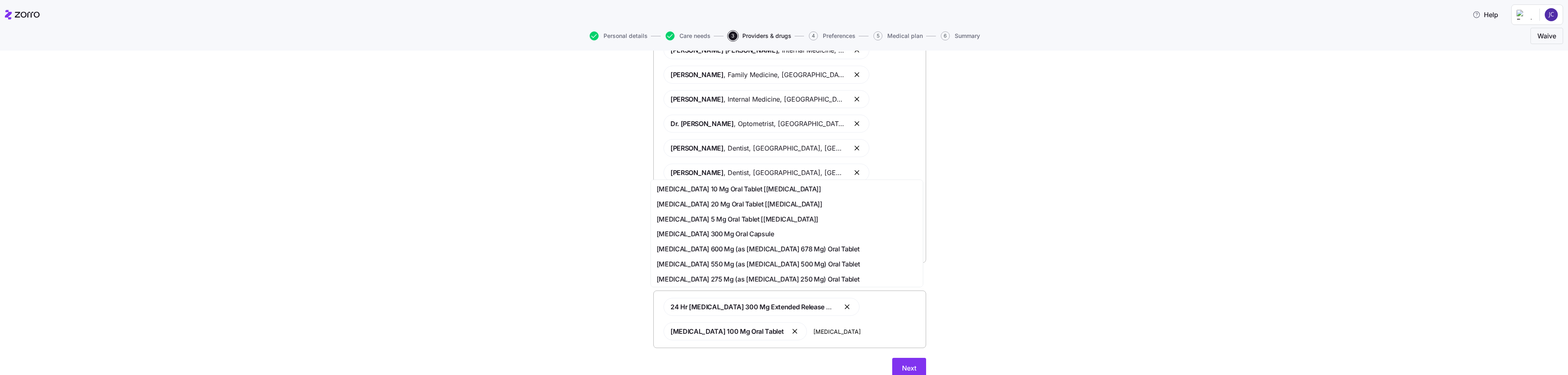
click at [568, 218] on span "[MEDICAL_DATA] 5 Mg Oral Tablet [[MEDICAL_DATA]]" at bounding box center [737, 219] width 162 height 11
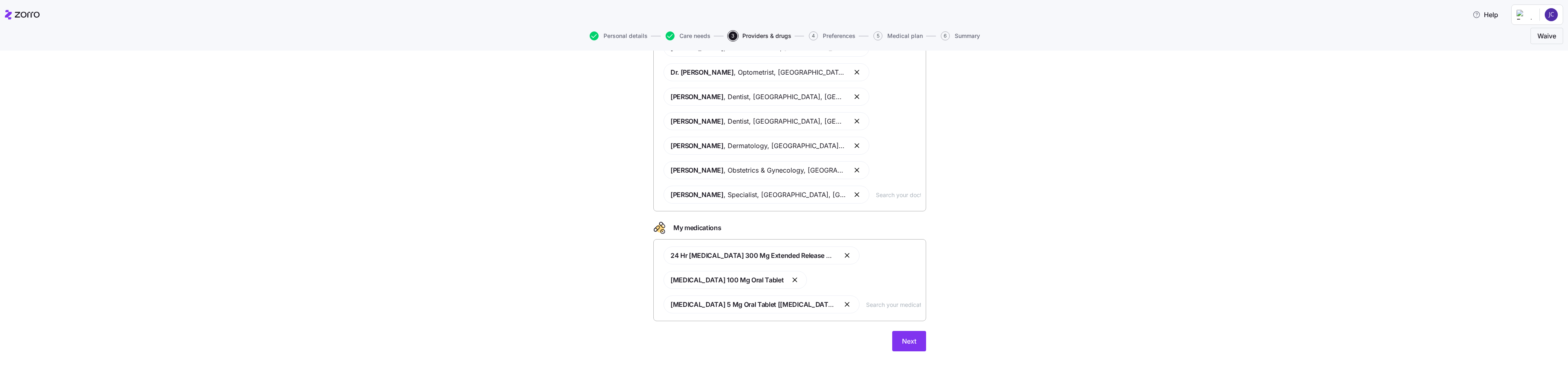
scroll to position [165, 0]
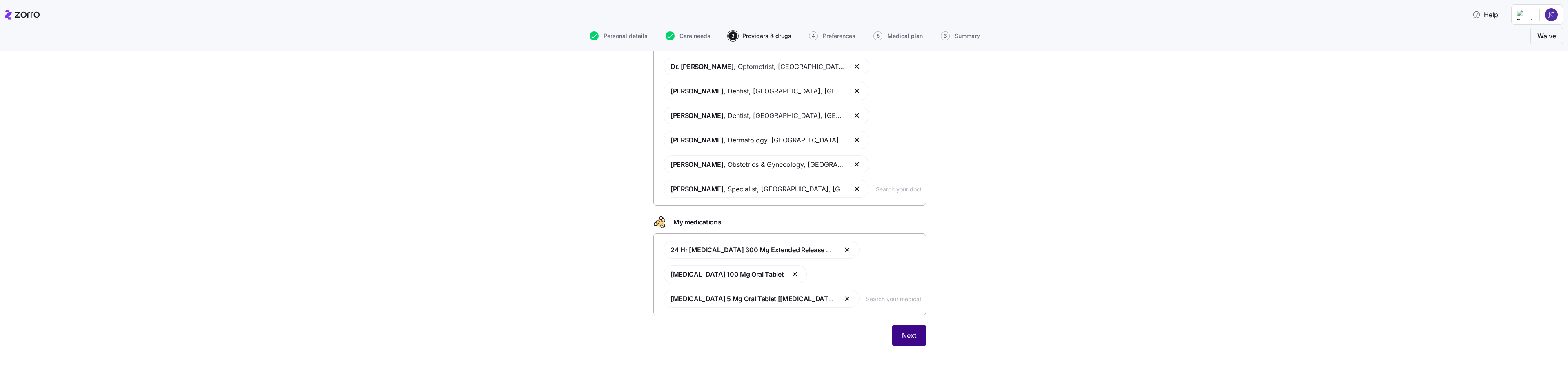
click at [568, 330] on button "Next" at bounding box center [909, 335] width 34 height 20
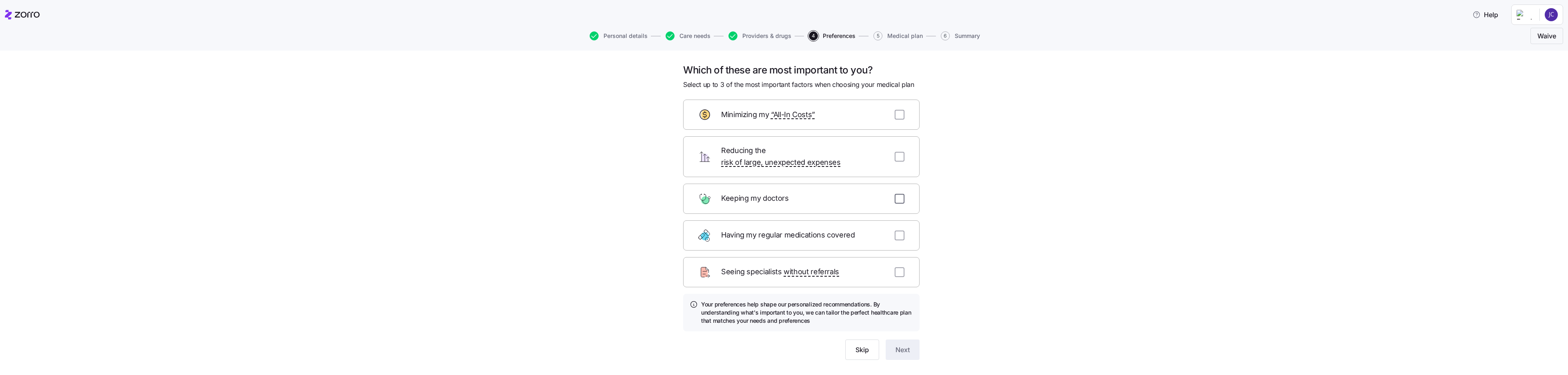
click at [568, 194] on input "checkbox" at bounding box center [899, 198] width 10 height 10
checkbox input "true"
click at [568, 115] on input "checkbox" at bounding box center [899, 114] width 10 height 10
checkbox input "true"
click at [568, 230] on input "checkbox" at bounding box center [899, 235] width 10 height 10
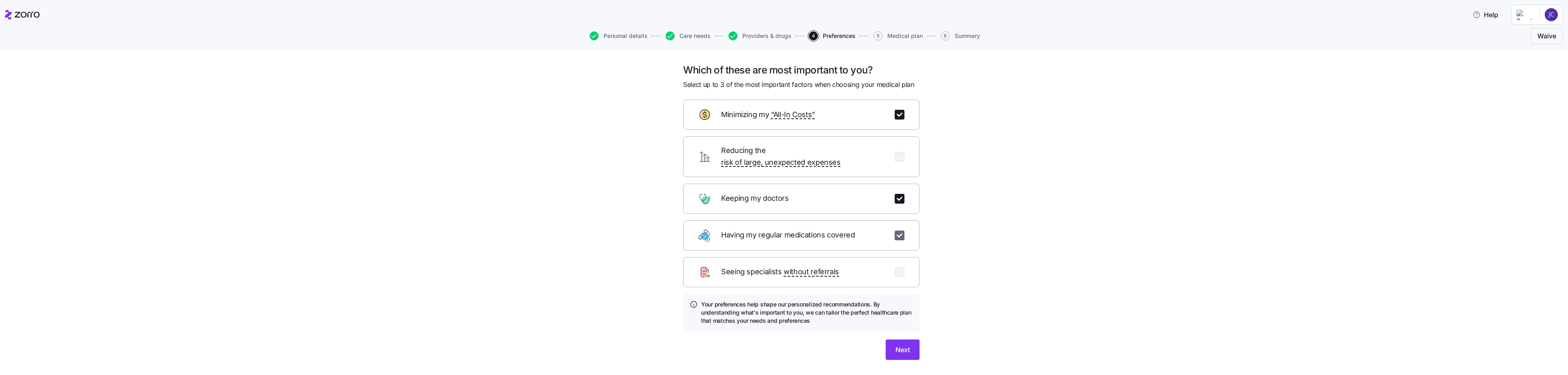
click at [568, 230] on input "checkbox" at bounding box center [899, 235] width 10 height 10
checkbox input "false"
click at [568, 151] on input "checkbox" at bounding box center [899, 156] width 10 height 10
checkbox input "true"
click at [568, 330] on span "Next" at bounding box center [902, 349] width 14 height 10
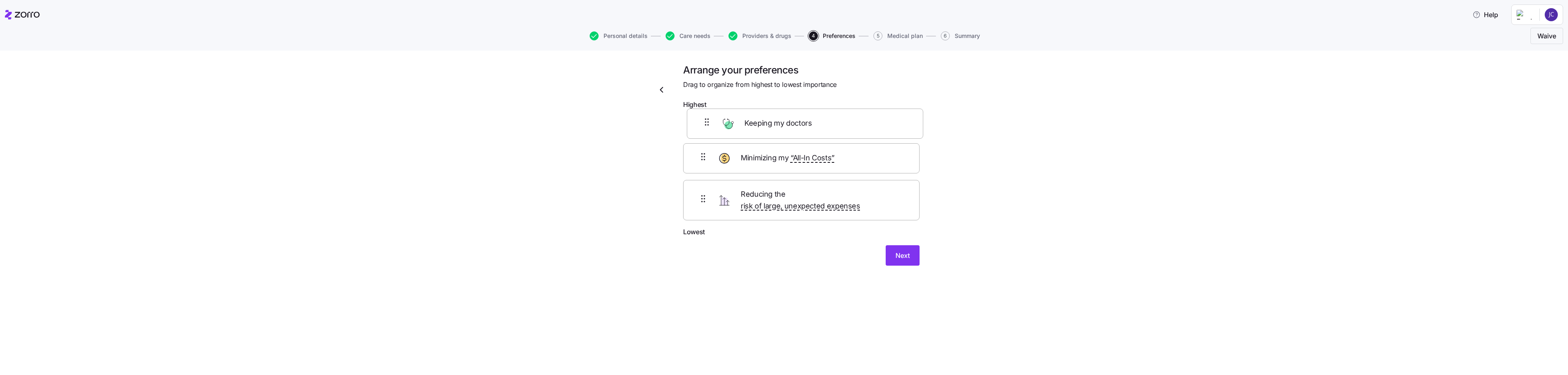
drag, startPoint x: 703, startPoint y: 205, endPoint x: 705, endPoint y: 128, distance: 77.0
click at [568, 128] on div "Minimizing my “All-In Costs” Reducing the risk of large, unexpected expenses Ke…" at bounding box center [801, 170] width 237 height 114
drag, startPoint x: 703, startPoint y: 207, endPoint x: 705, endPoint y: 165, distance: 42.0
click at [568, 165] on div "Keeping my doctors Reducing the risk of large, unexpected expenses Minimizing m…" at bounding box center [801, 170] width 237 height 114
click at [568, 257] on span "Next" at bounding box center [902, 261] width 14 height 10
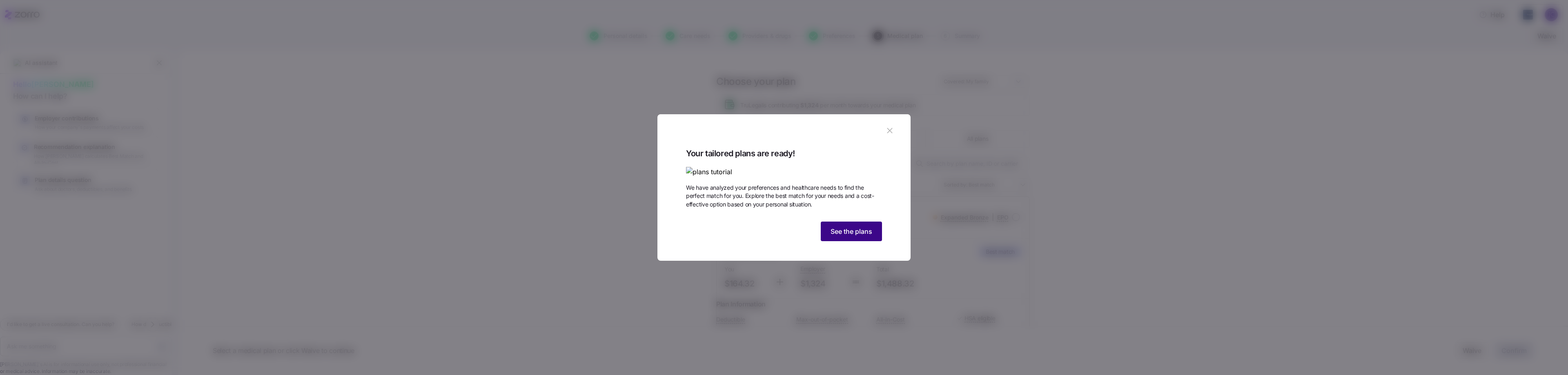
click at [568, 236] on span "See the plans" at bounding box center [851, 231] width 41 height 10
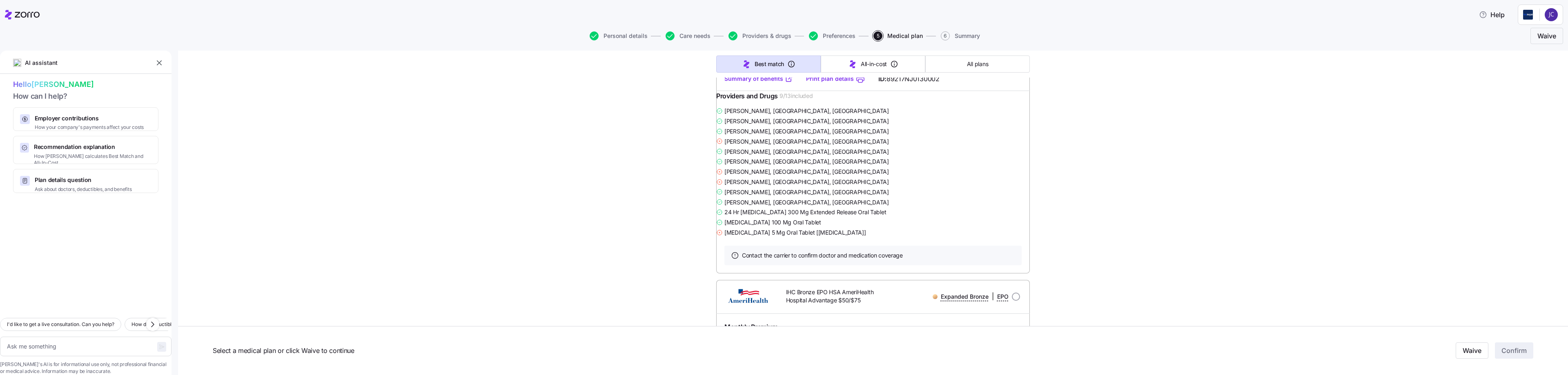
scroll to position [285, 0]
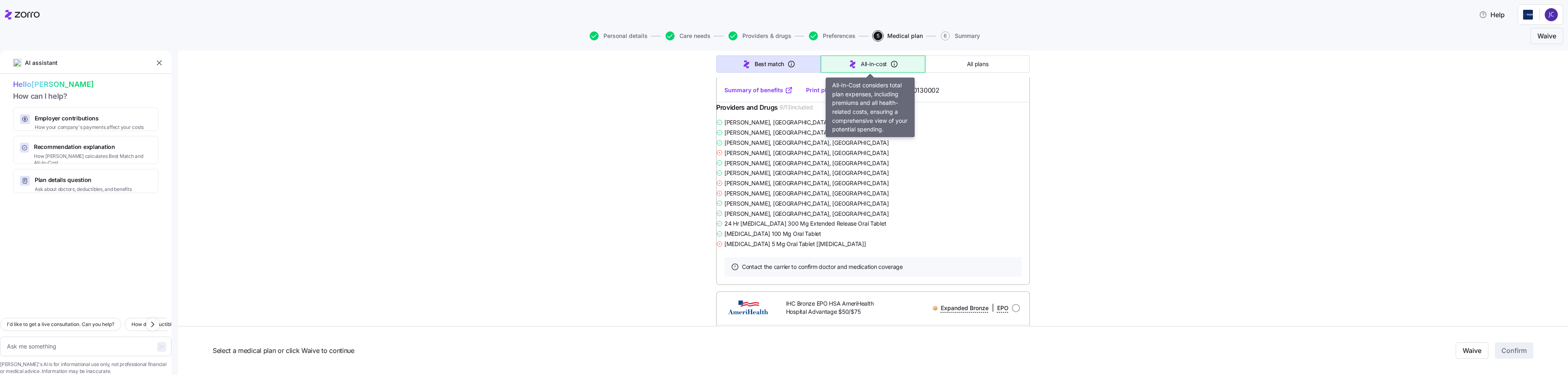
click at [568, 62] on span "All-in-cost" at bounding box center [874, 64] width 26 height 8
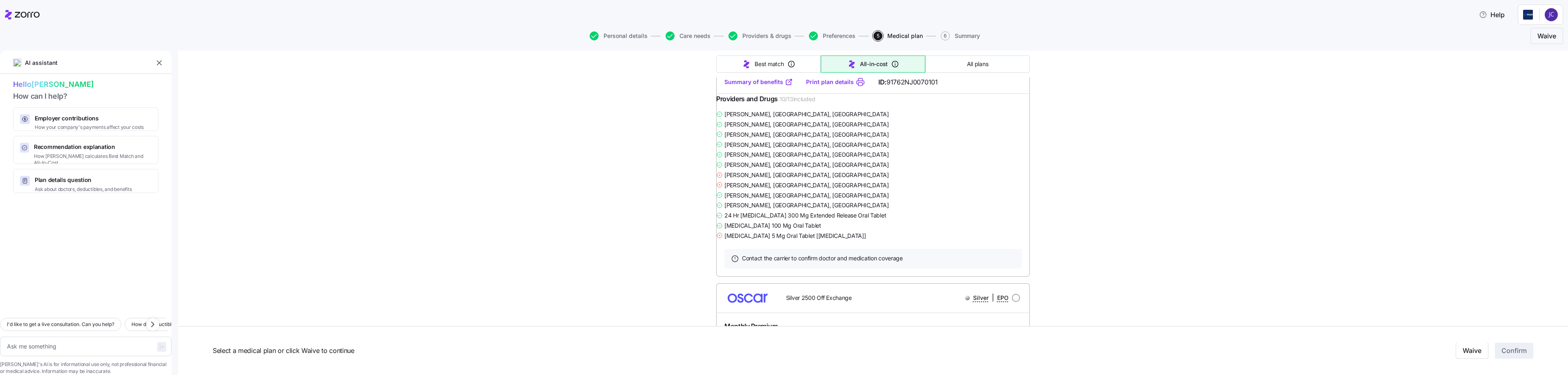
type textarea "x"
type input "Sorted by: All-in-cost"
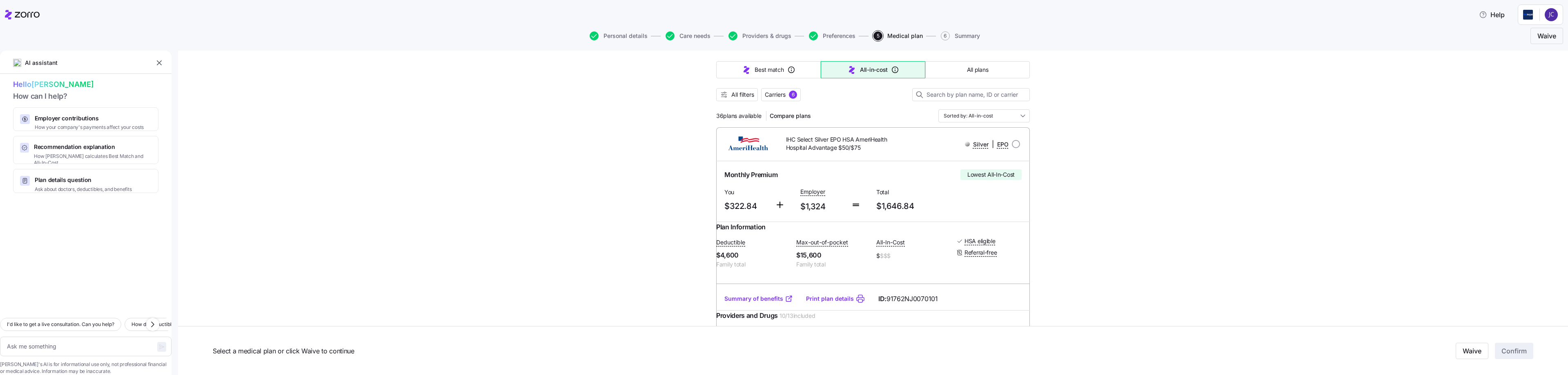
scroll to position [41, 0]
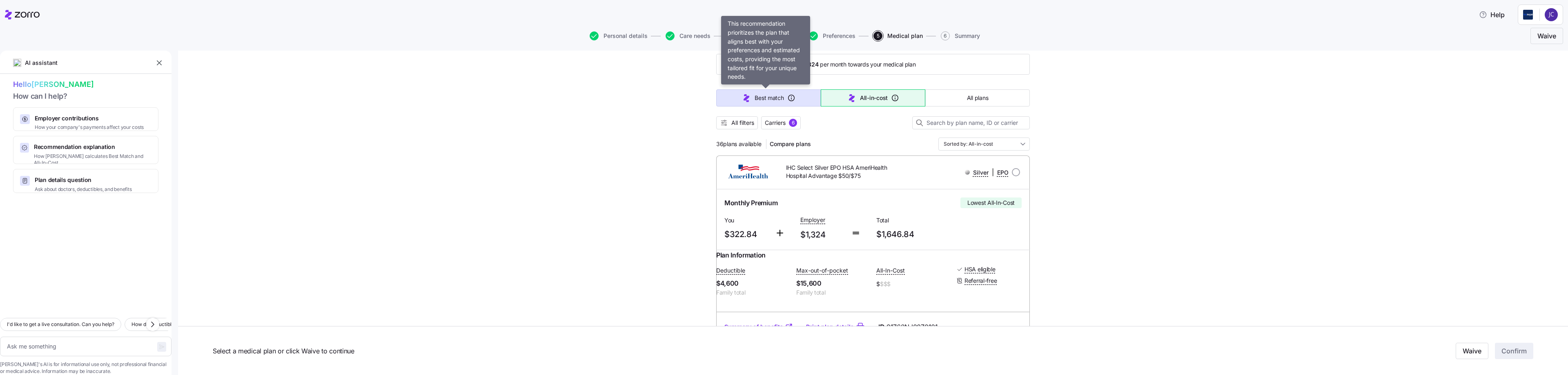
click at [568, 97] on span "Best match" at bounding box center [769, 98] width 29 height 8
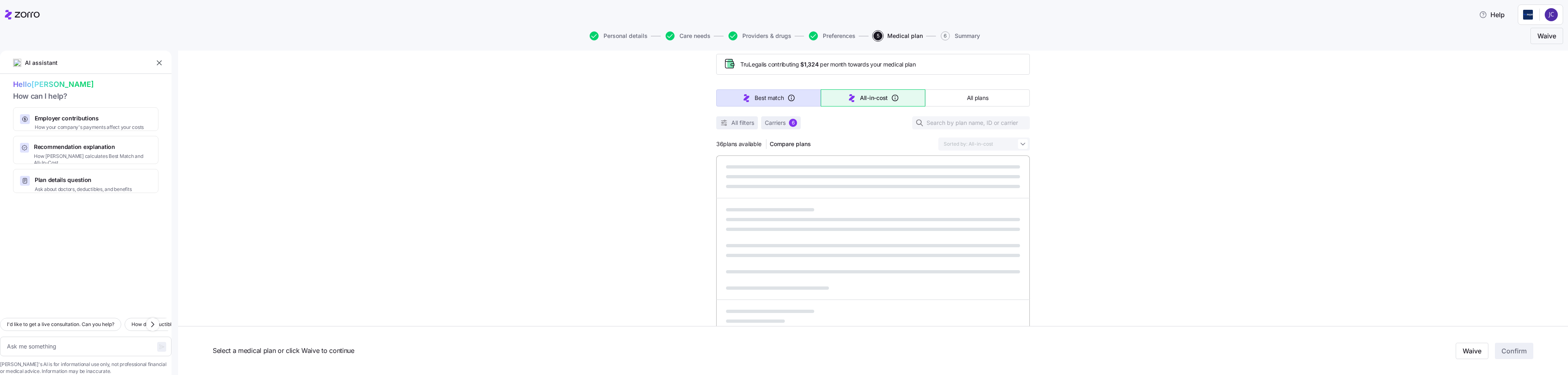
type textarea "x"
type input "Sorted by: Best match"
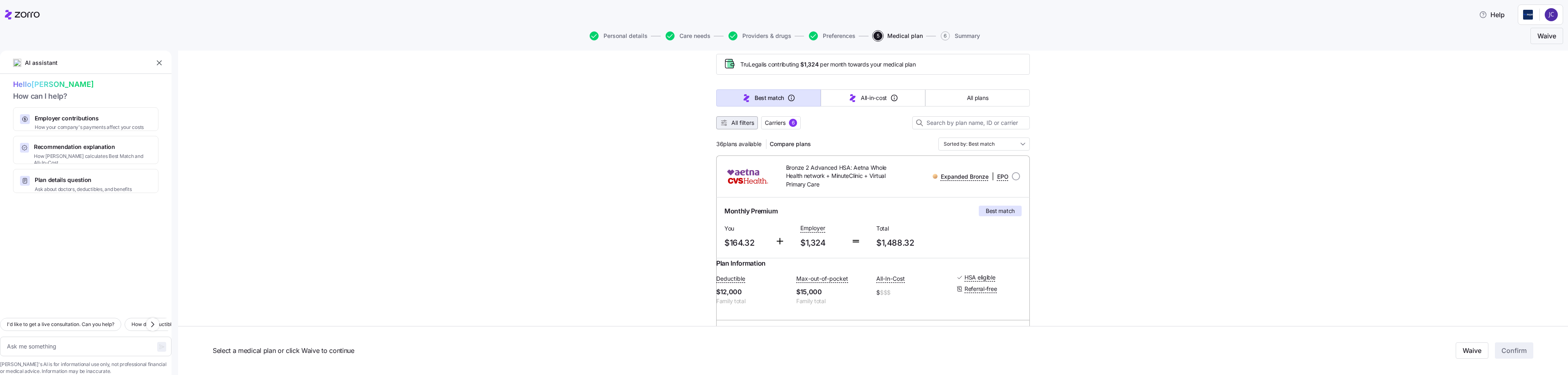
click at [568, 124] on span "All filters" at bounding box center [743, 123] width 23 height 8
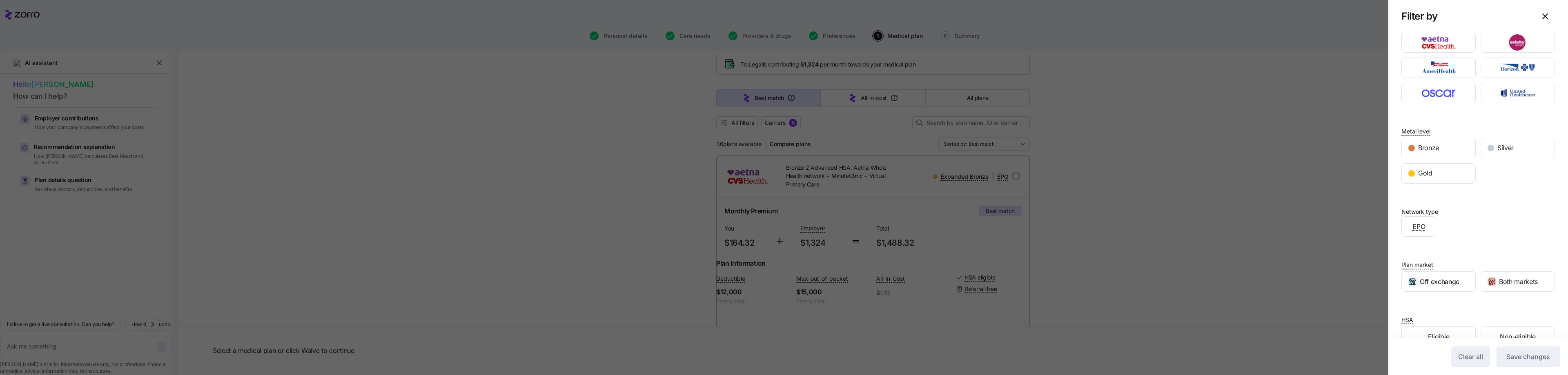
scroll to position [0, 0]
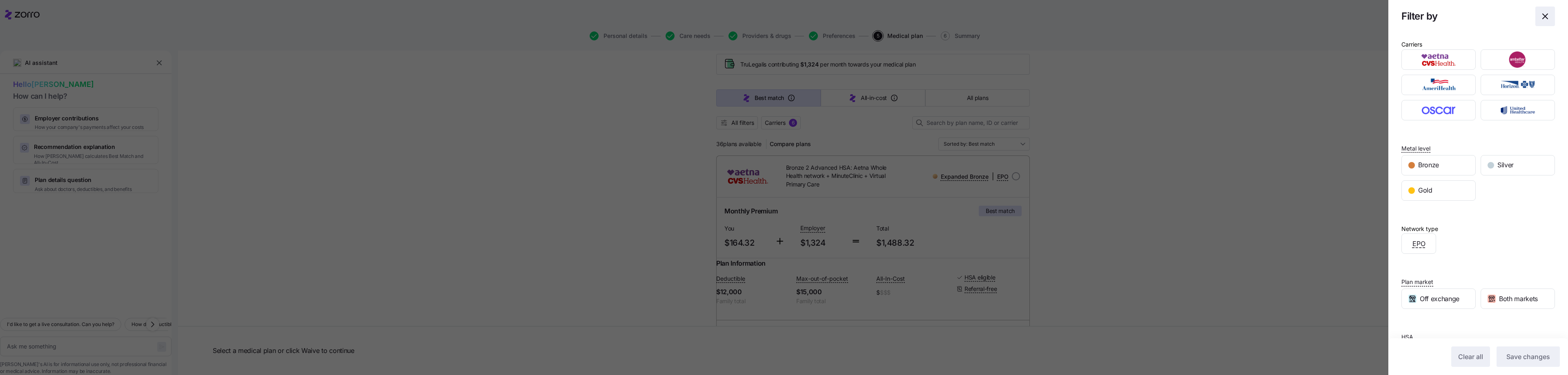
click at [568, 17] on icon "button" at bounding box center [1545, 16] width 10 height 10
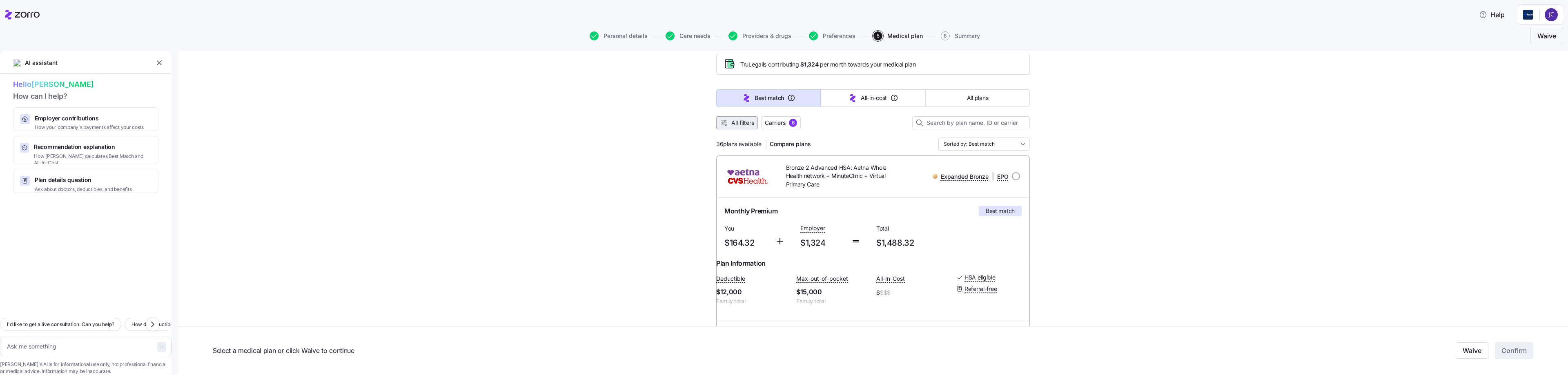
click at [568, 127] on button "All filters" at bounding box center [737, 122] width 41 height 13
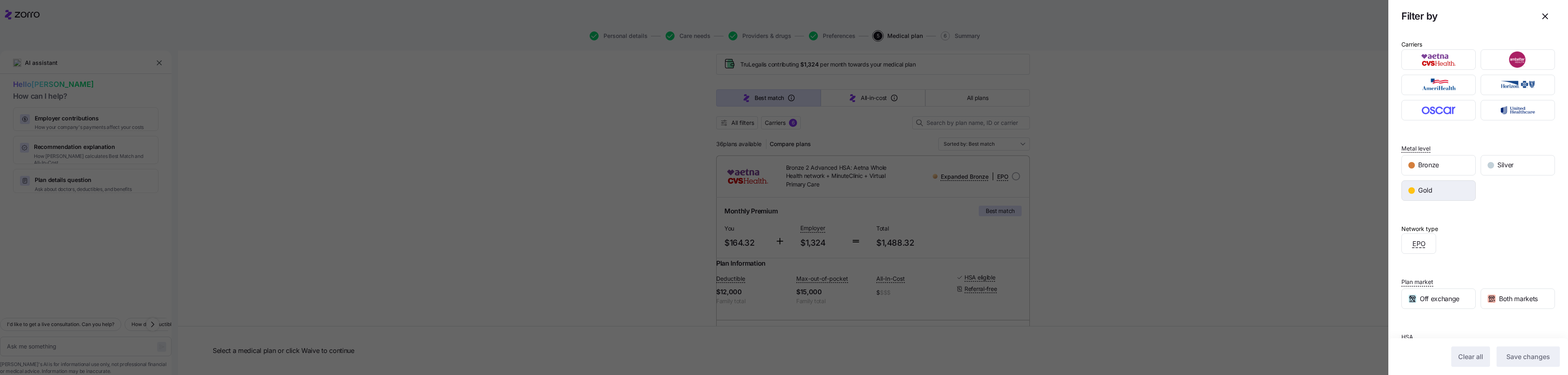
click at [568, 189] on div "Gold" at bounding box center [1438, 191] width 73 height 20
click at [568, 330] on span "Save changes" at bounding box center [1528, 356] width 44 height 10
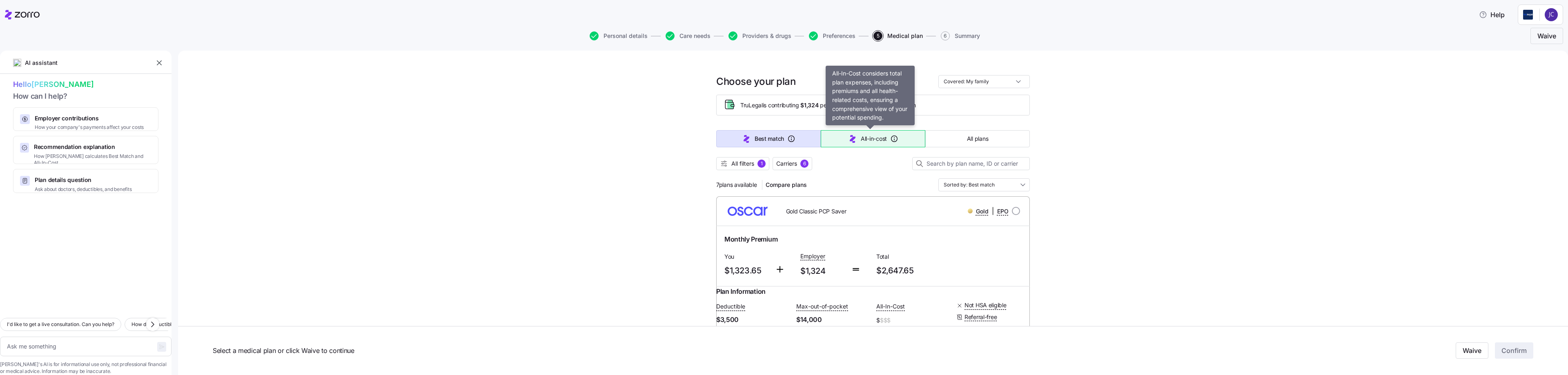
click at [568, 140] on span "All-in-cost" at bounding box center [874, 139] width 26 height 8
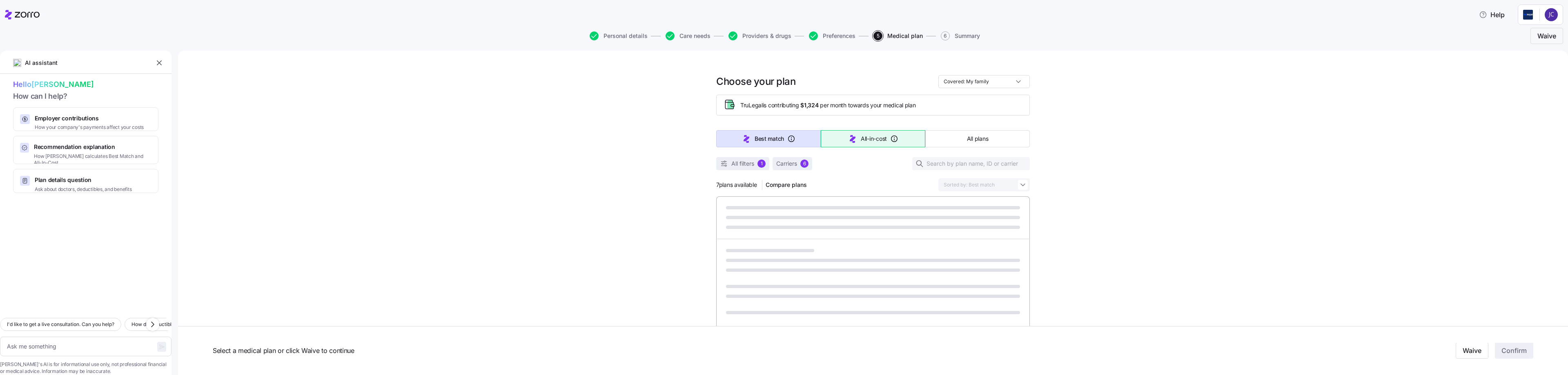
type textarea "x"
type input "Sorted by: All-in-cost"
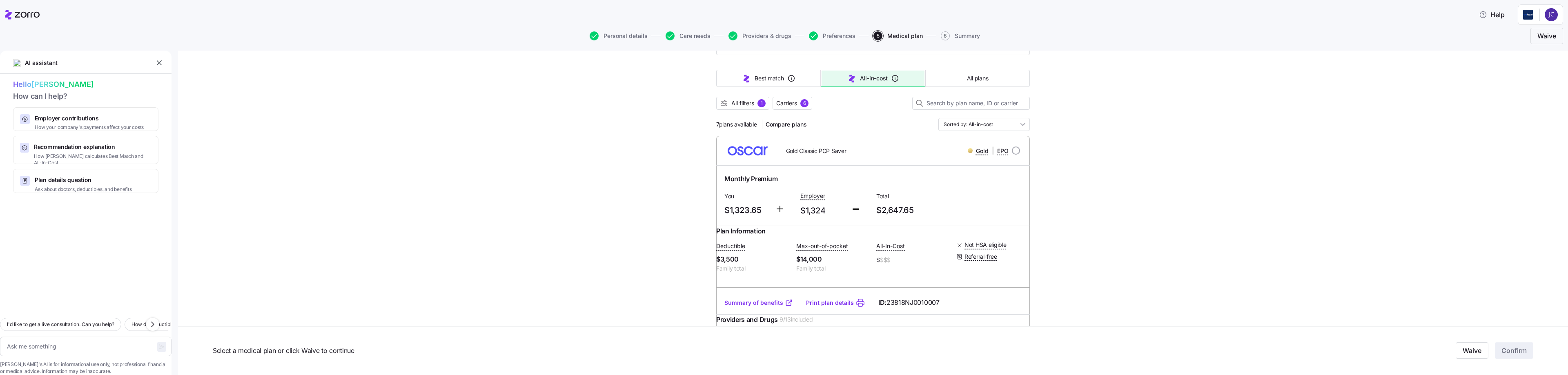
scroll to position [41, 0]
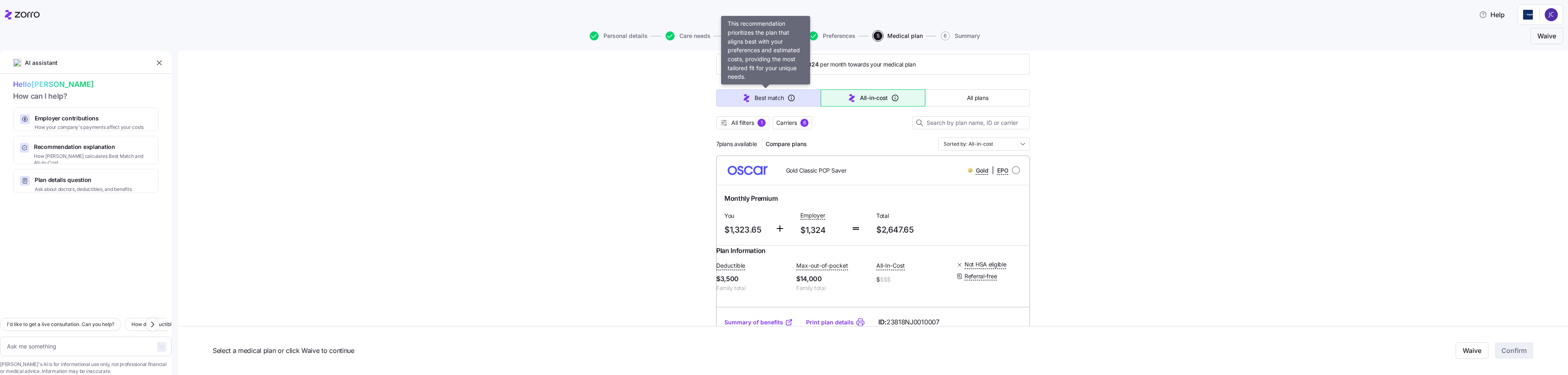
click at [568, 103] on button "Best match" at bounding box center [768, 98] width 105 height 17
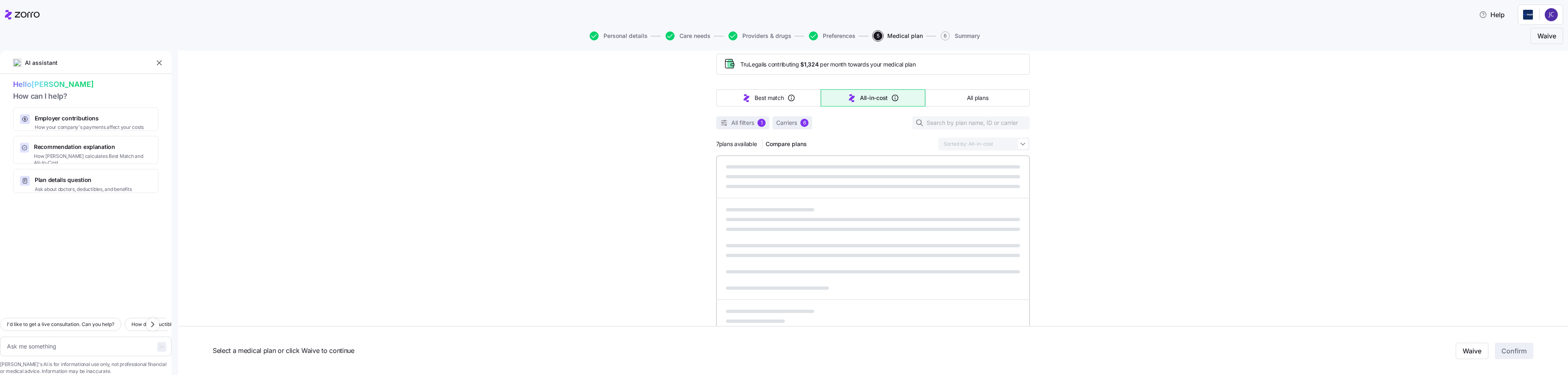
type textarea "x"
type input "Sorted by: Best match"
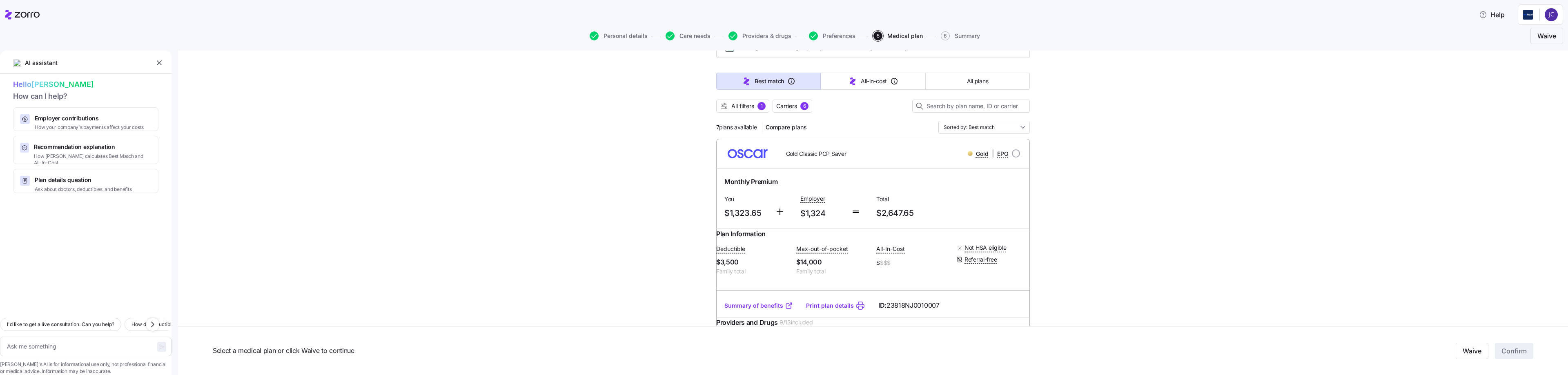
scroll to position [81, 0]
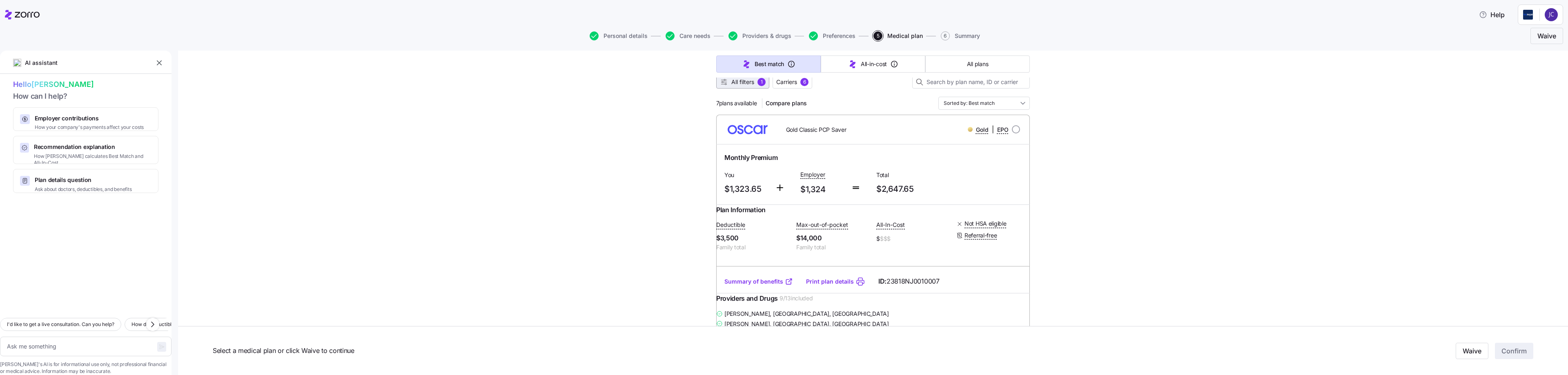
click at [568, 86] on button "All filters 1" at bounding box center [743, 81] width 53 height 13
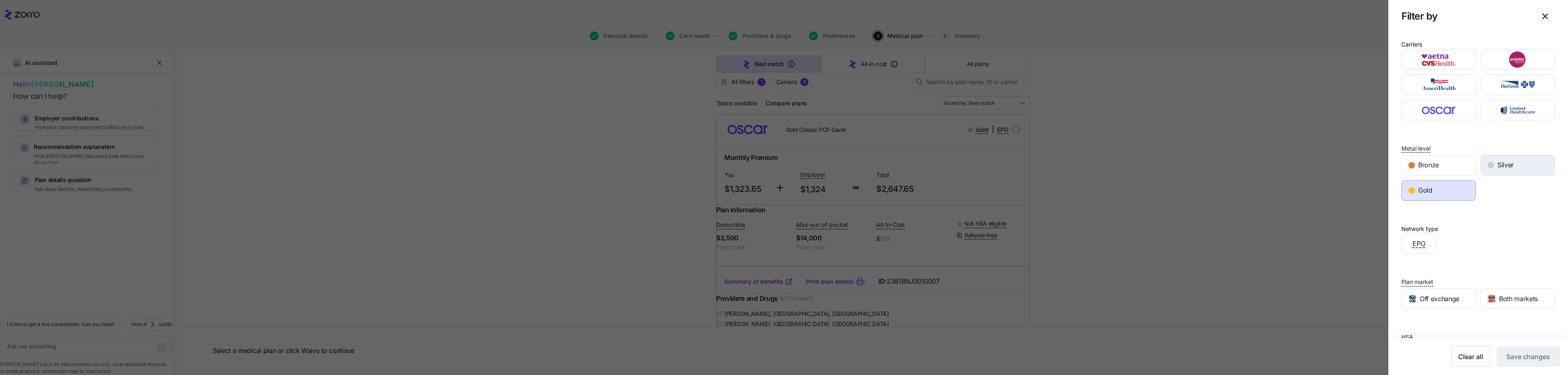
click at [568, 169] on div "Silver" at bounding box center [1517, 165] width 73 height 20
click at [568, 192] on div "Gold" at bounding box center [1438, 191] width 73 height 20
click at [568, 330] on span "Save changes" at bounding box center [1528, 356] width 44 height 10
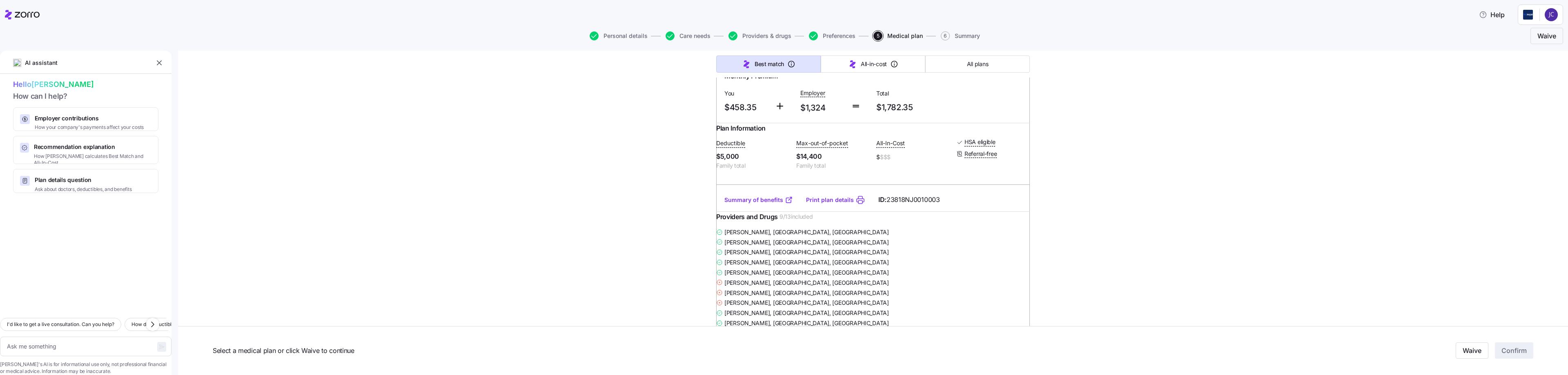
scroll to position [204, 0]
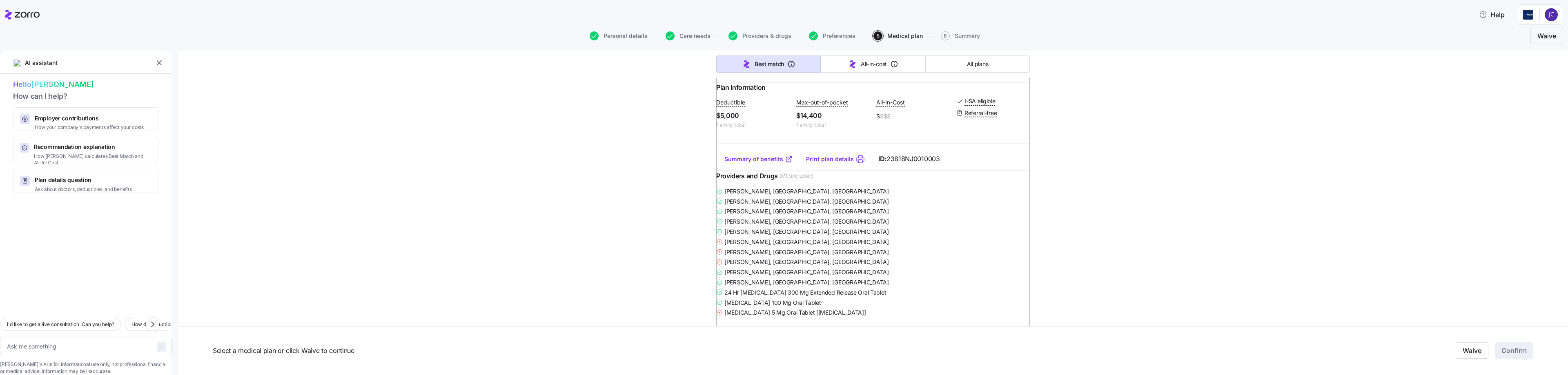
click at [568, 163] on link "Summary of benefits" at bounding box center [758, 159] width 69 height 8
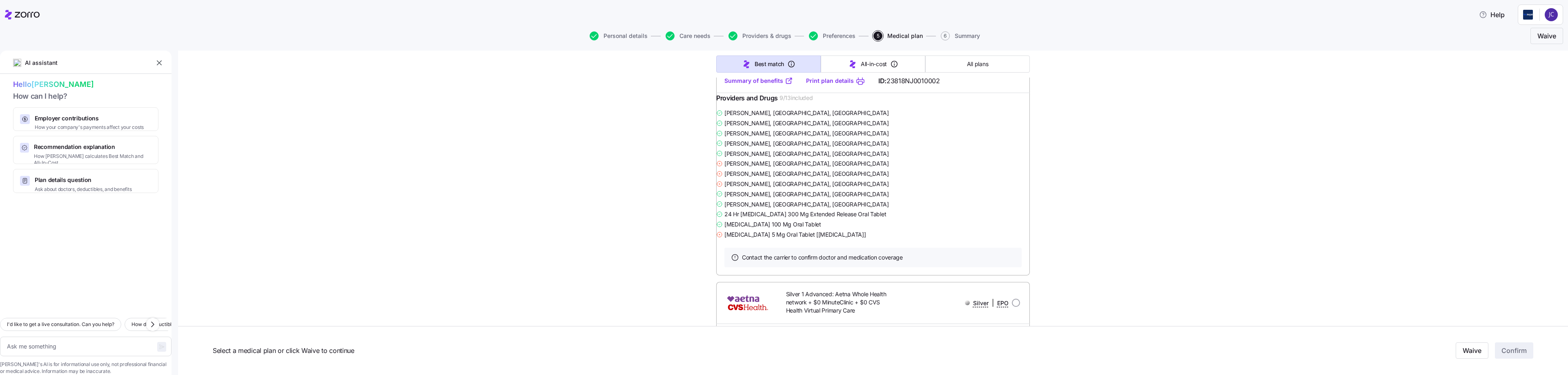
scroll to position [1020, 0]
click at [568, 82] on link "Summary of benefits" at bounding box center [758, 78] width 69 height 8
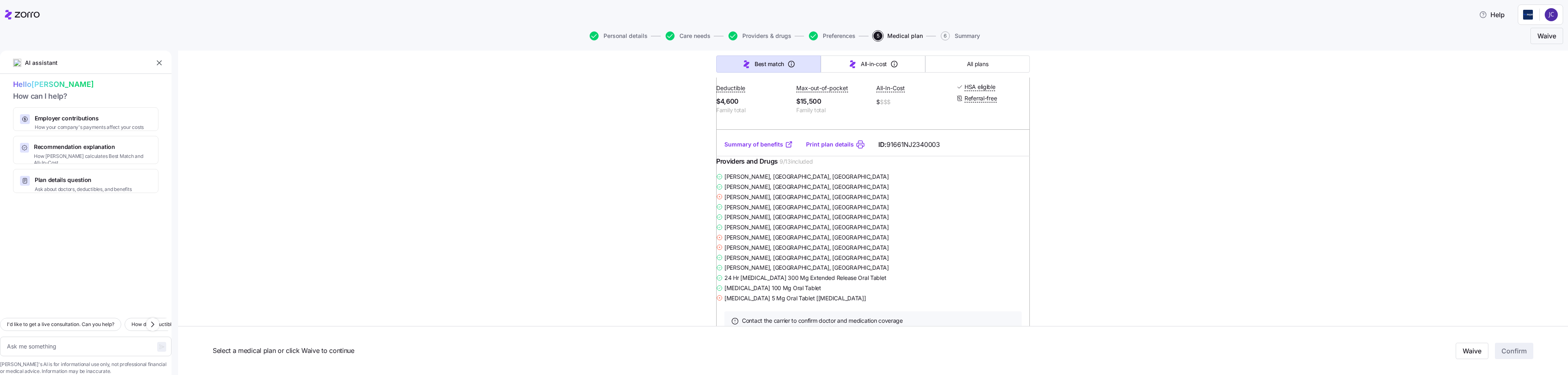
scroll to position [2080, 0]
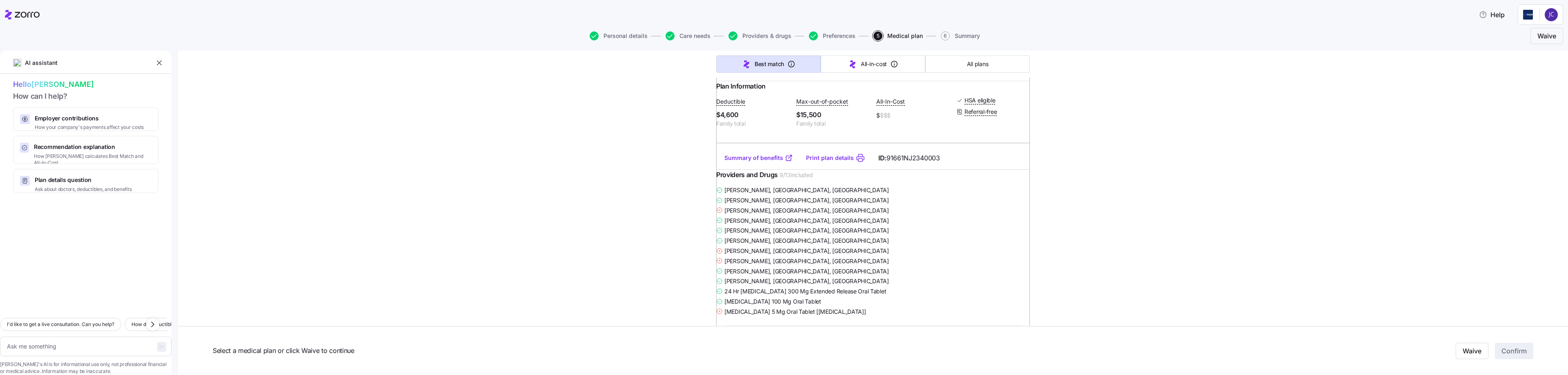
click at [568, 162] on link "Summary of benefits" at bounding box center [758, 157] width 69 height 8
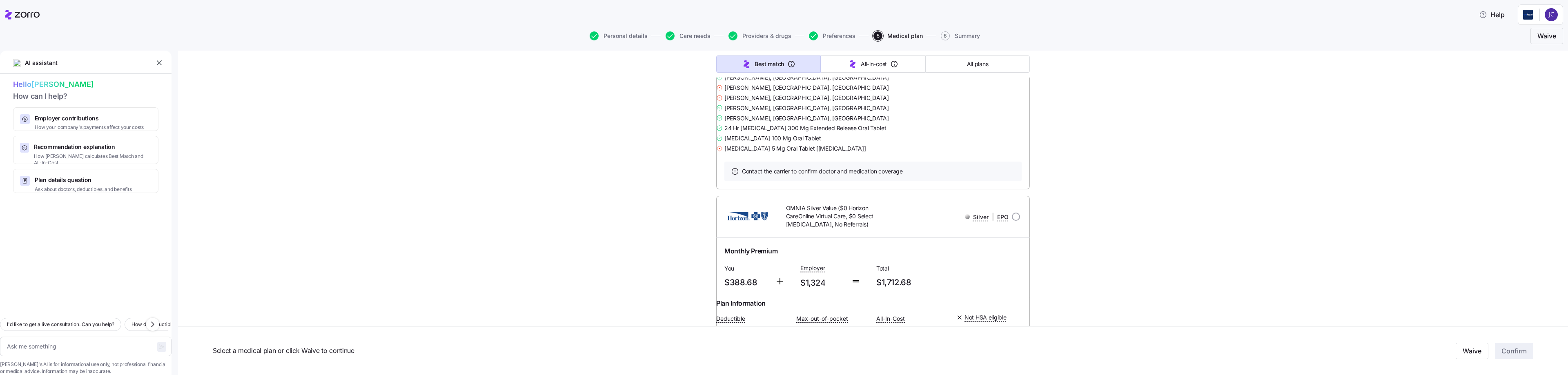
scroll to position [2611, 0]
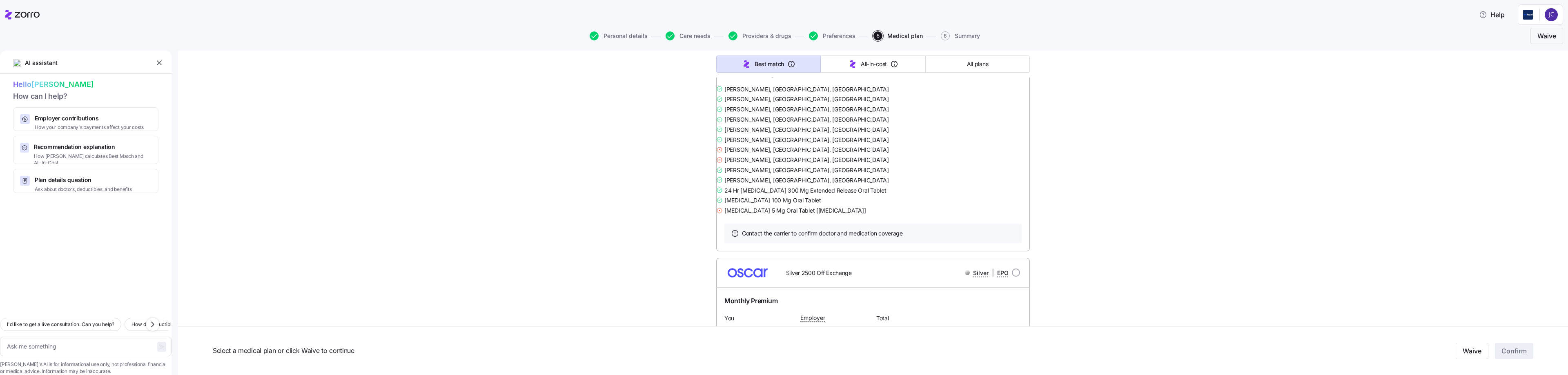
scroll to position [3303, 0]
click at [568, 58] on link "Summary of benefits" at bounding box center [758, 53] width 69 height 8
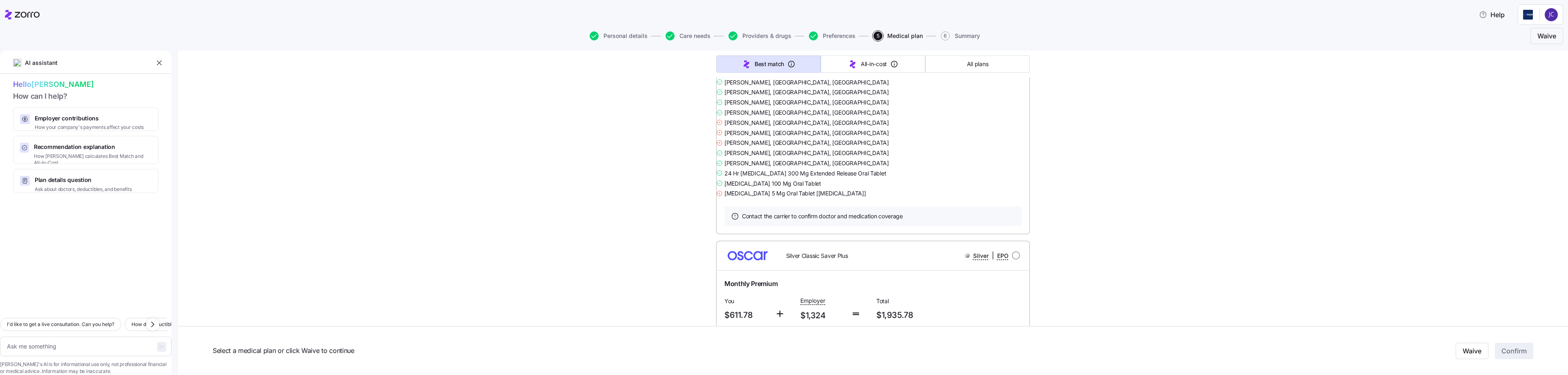
scroll to position [3671, 0]
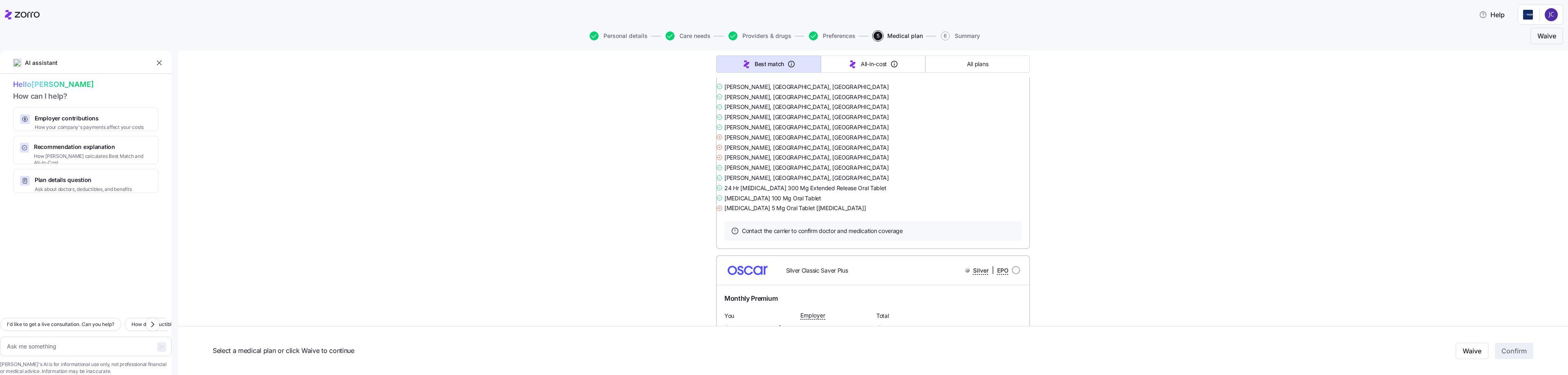
click at [568, 59] on link "Summary of benefits" at bounding box center [758, 54] width 69 height 8
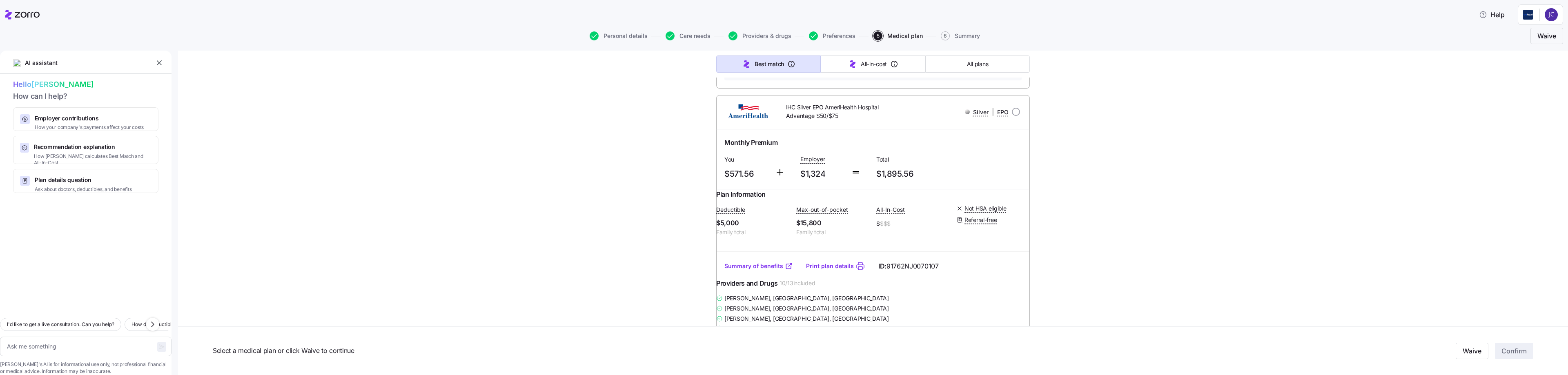
scroll to position [4201, 0]
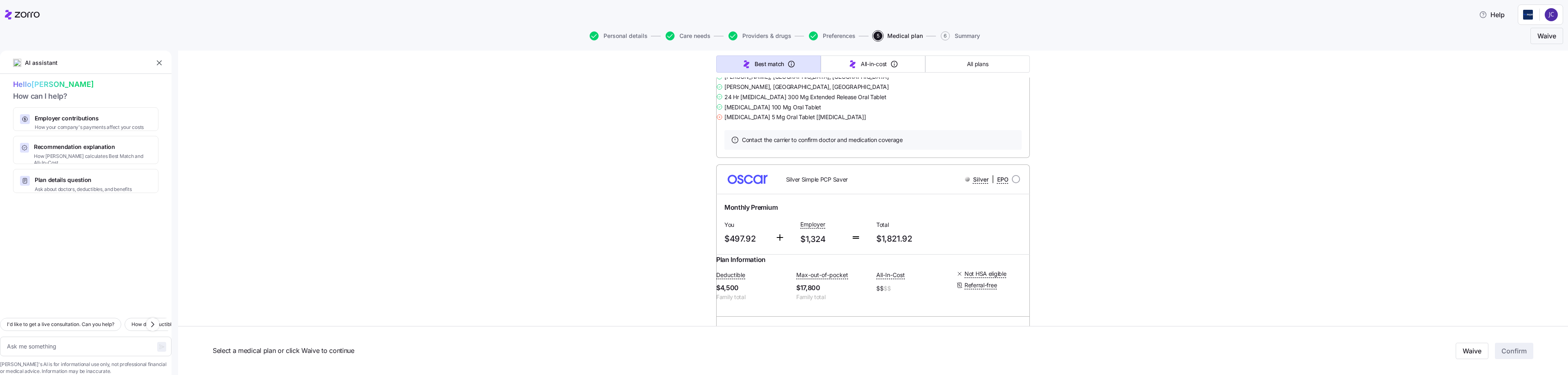
scroll to position [0, 0]
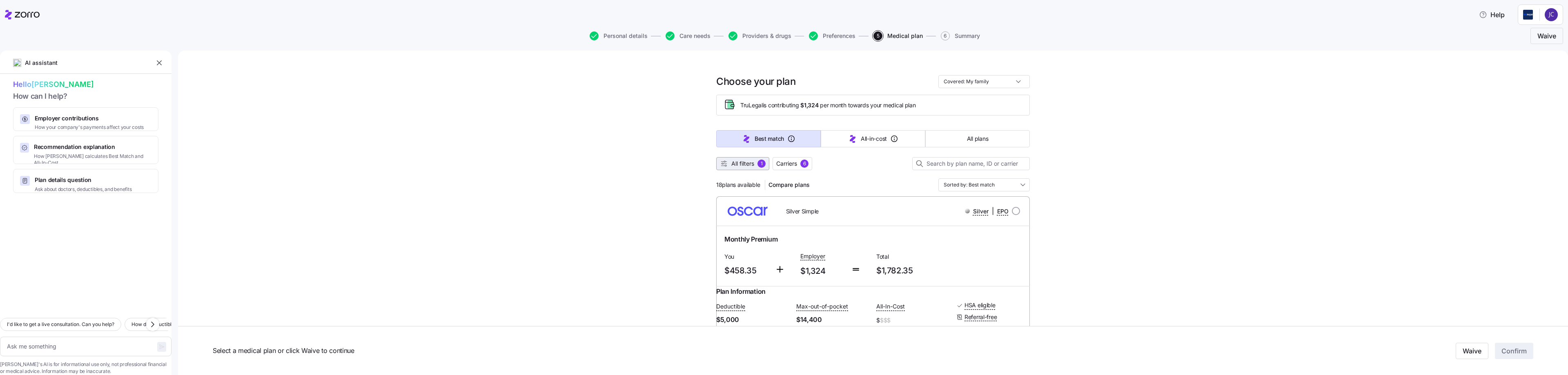
click at [568, 158] on button "All filters 1" at bounding box center [743, 163] width 53 height 13
type textarea "x"
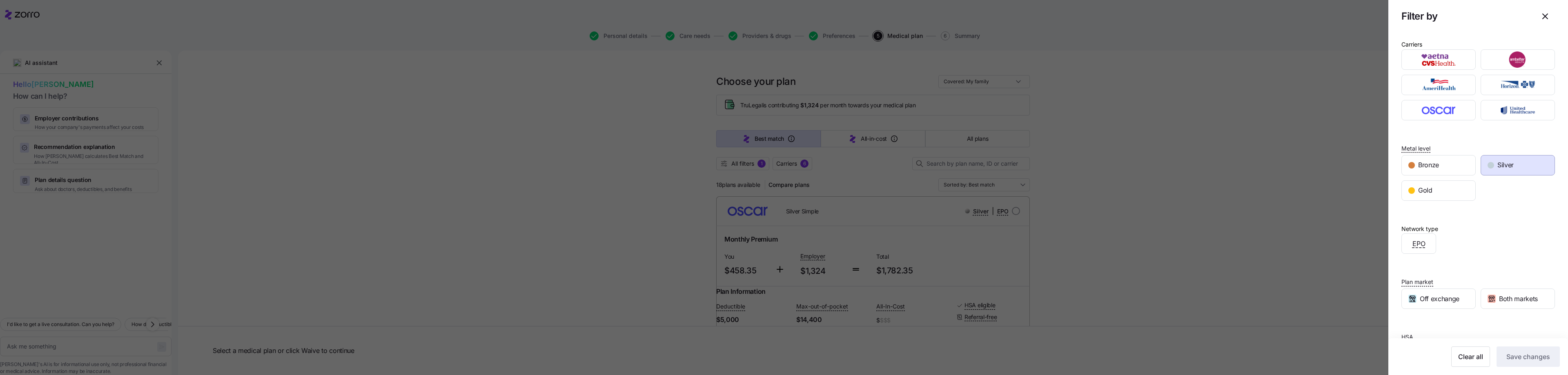
click at [1434, 168] on span "Bronze" at bounding box center [1429, 165] width 21 height 11
click at [1503, 171] on div "Silver" at bounding box center [1517, 165] width 73 height 20
click at [1524, 356] on span "Save changes" at bounding box center [1528, 356] width 44 height 10
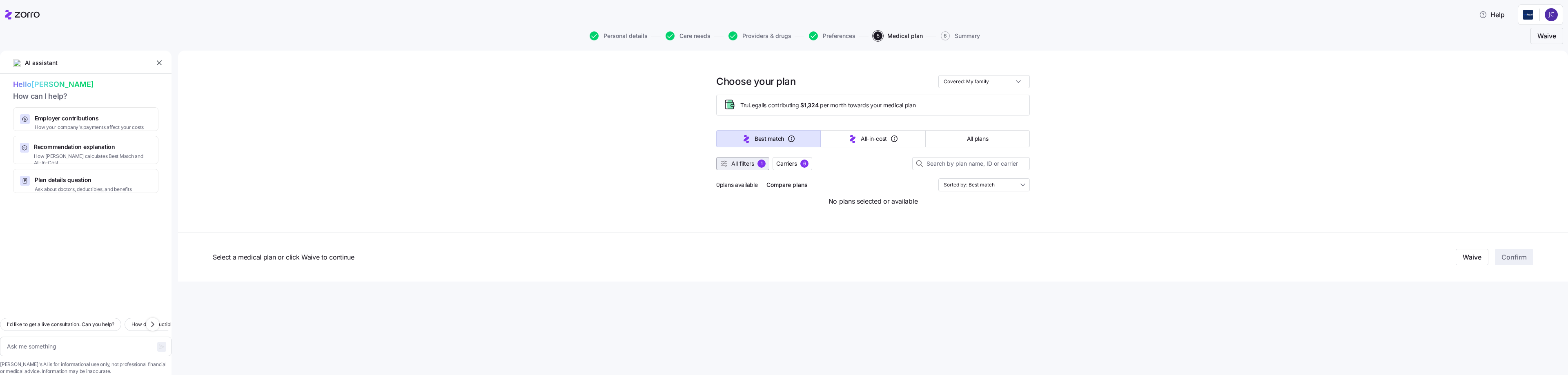
click at [733, 163] on span "All filters" at bounding box center [743, 163] width 23 height 8
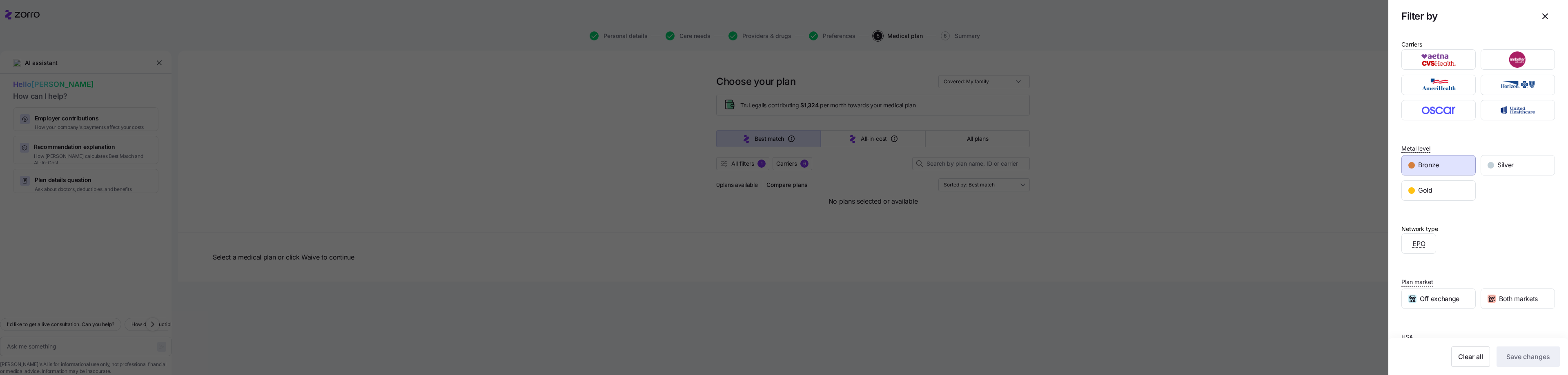
click at [1429, 157] on div "Bronze" at bounding box center [1438, 165] width 73 height 20
click at [1449, 194] on div "Gold" at bounding box center [1438, 191] width 73 height 20
click at [1517, 356] on span "Save changes" at bounding box center [1528, 356] width 44 height 10
type textarea "x"
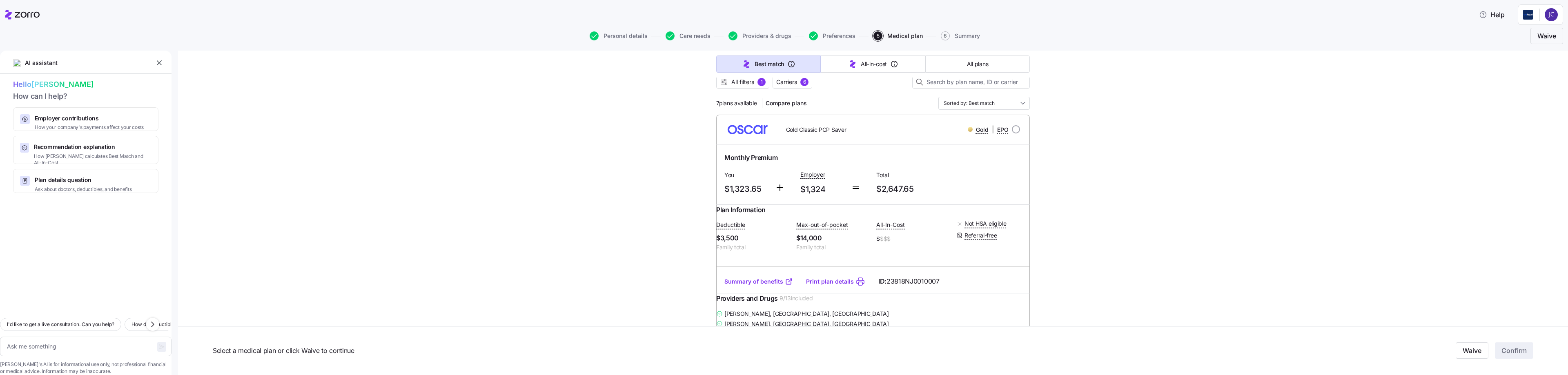
scroll to position [122, 0]
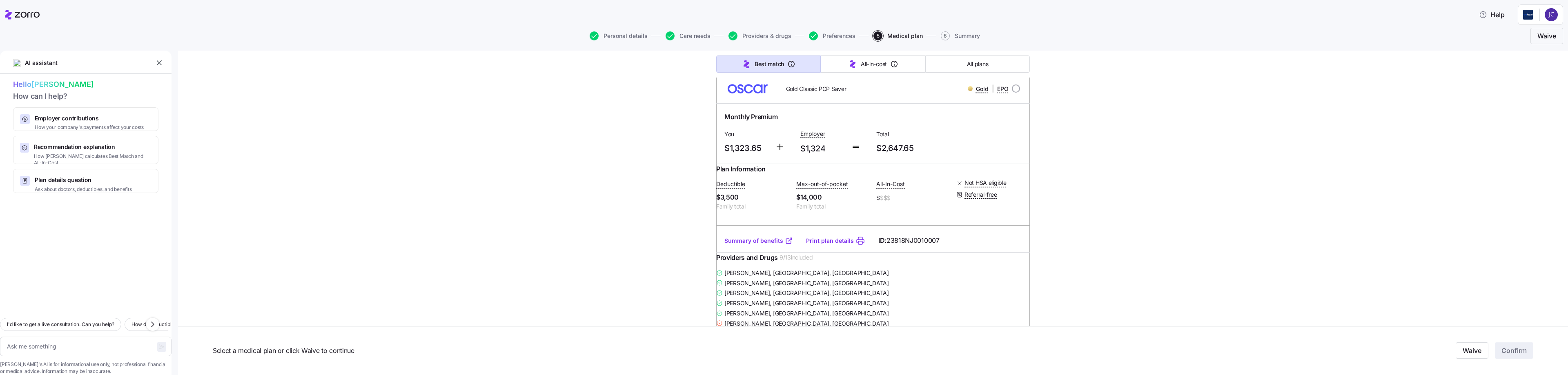
click at [765, 245] on link "Summary of benefits" at bounding box center [758, 240] width 69 height 8
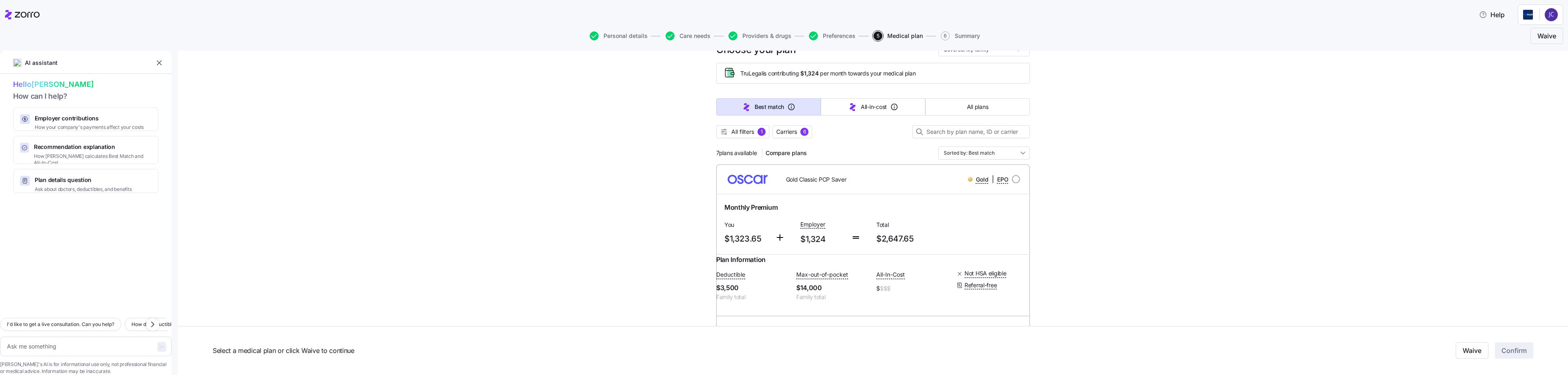
scroll to position [0, 0]
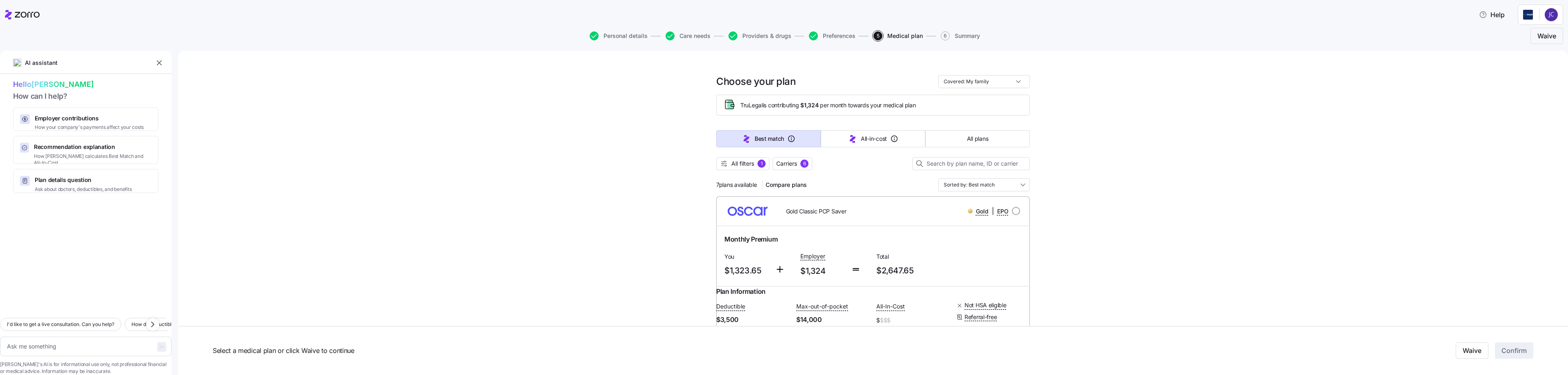
click at [835, 218] on div "Gold Classic PCP Saver" at bounding box center [835, 211] width 125 height 17
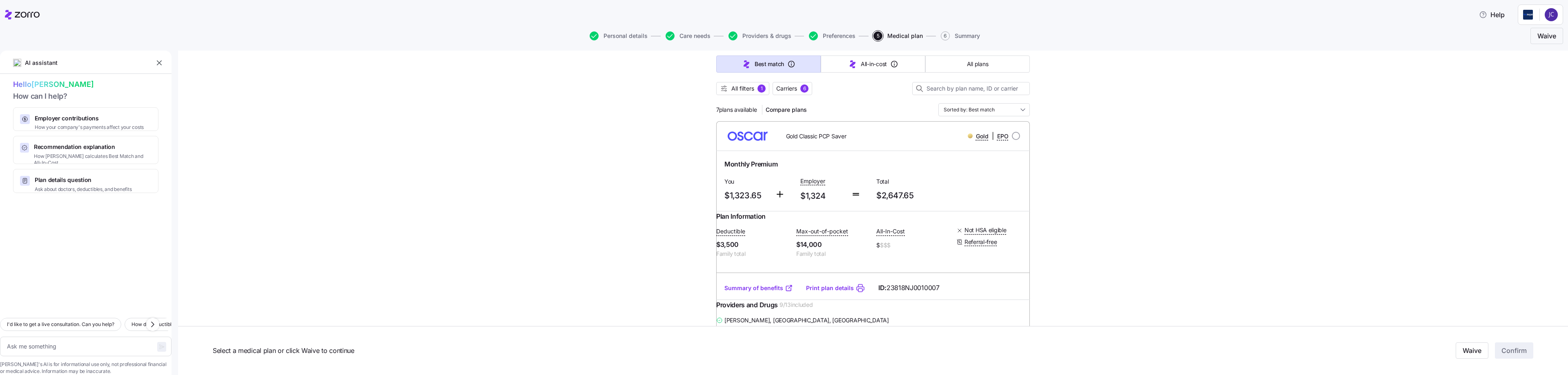
scroll to position [81, 0]
click at [1013, 130] on input "radio" at bounding box center [1015, 129] width 8 height 8
radio input "true"
type textarea "x"
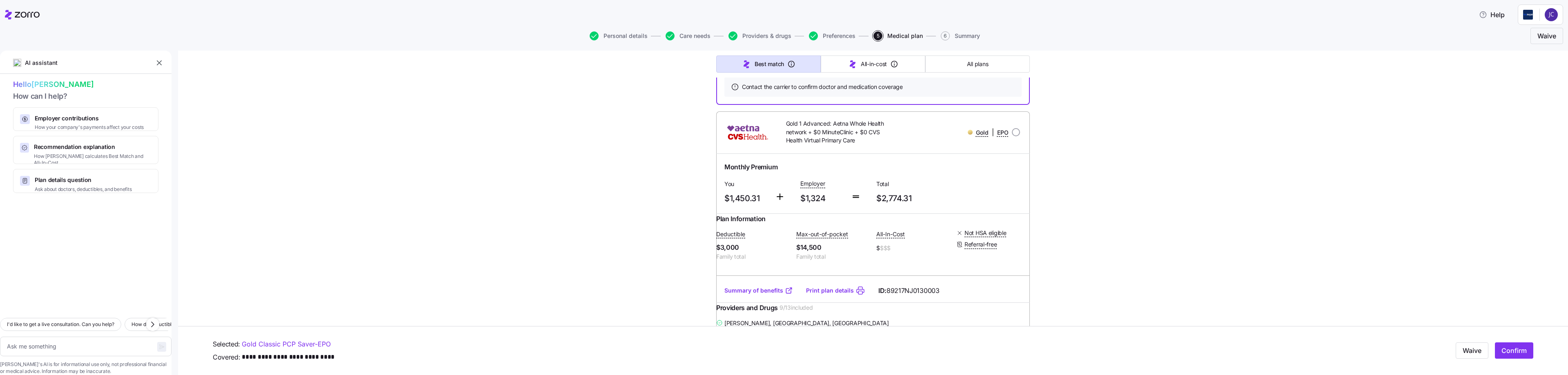
scroll to position [449, 0]
click at [1012, 140] on input "radio" at bounding box center [1015, 136] width 8 height 8
radio input "true"
type textarea "x"
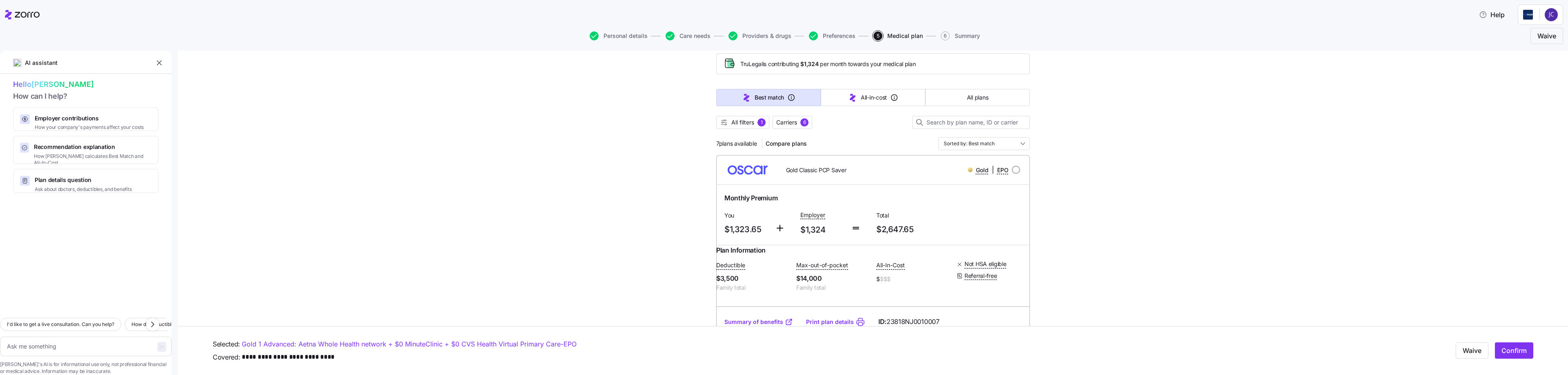
scroll to position [41, 0]
click at [1013, 167] on input "radio" at bounding box center [1015, 169] width 8 height 8
radio input "true"
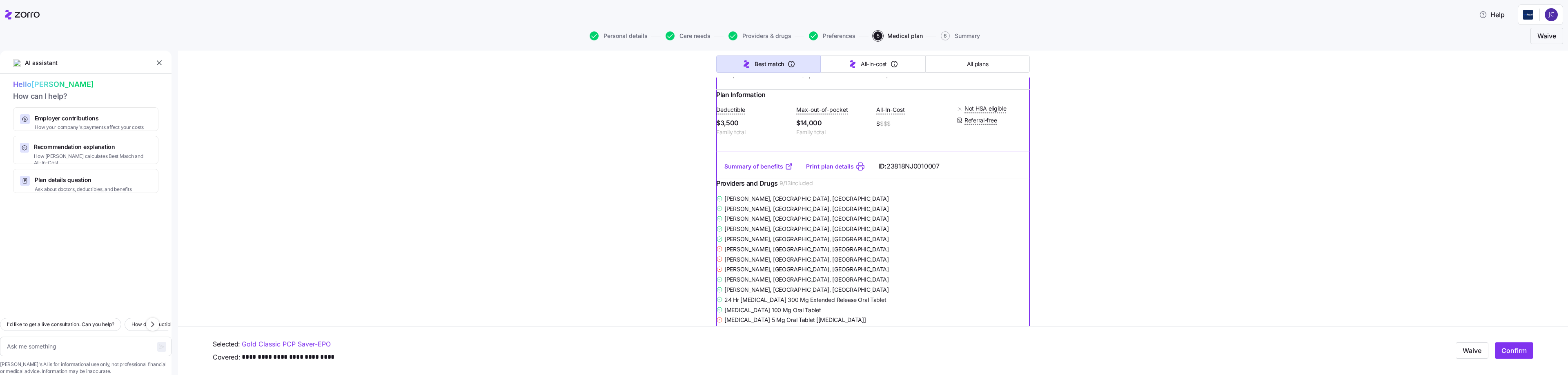
scroll to position [245, 0]
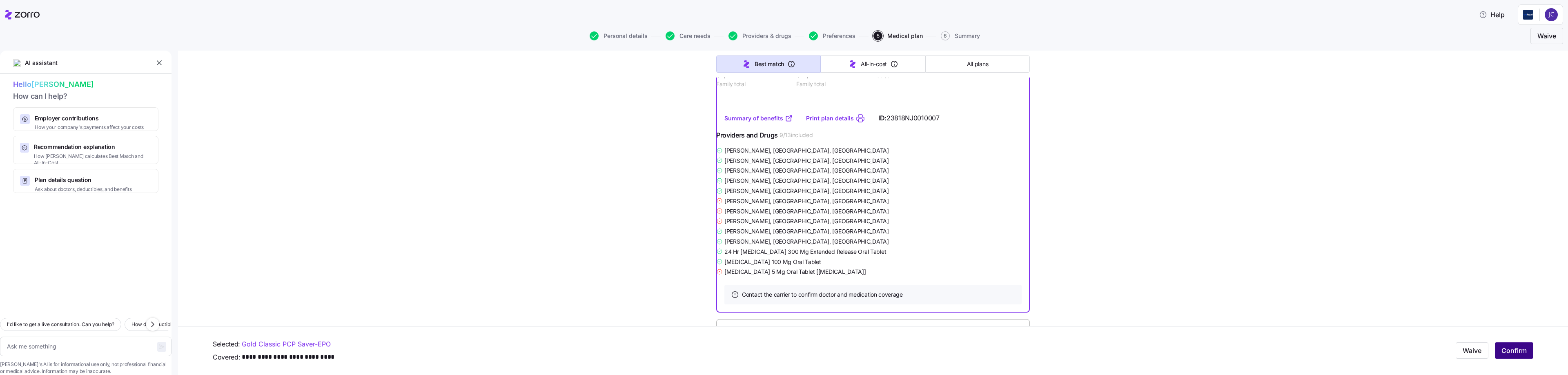
click at [1517, 347] on span "Confirm" at bounding box center [1514, 350] width 26 height 10
type textarea "x"
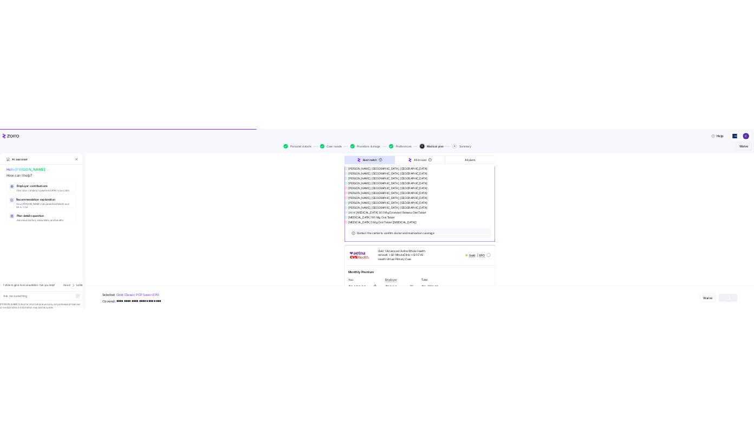
scroll to position [596, 0]
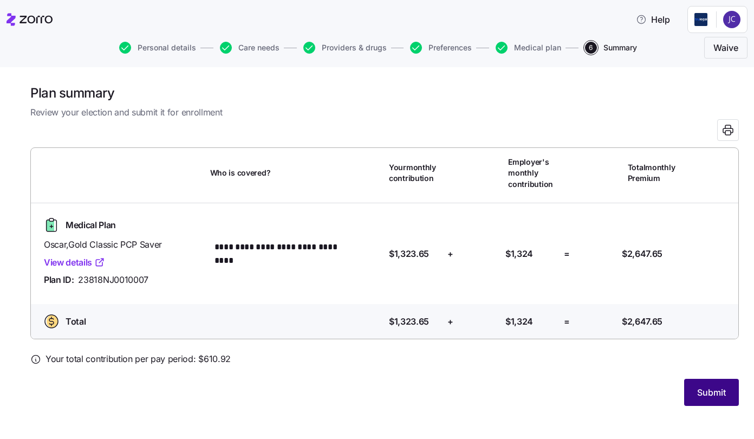
click at [706, 388] on span "Submit" at bounding box center [711, 392] width 29 height 13
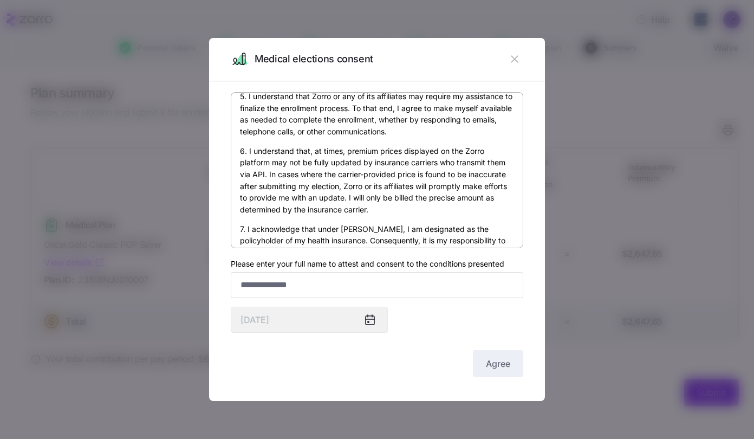
scroll to position [646, 0]
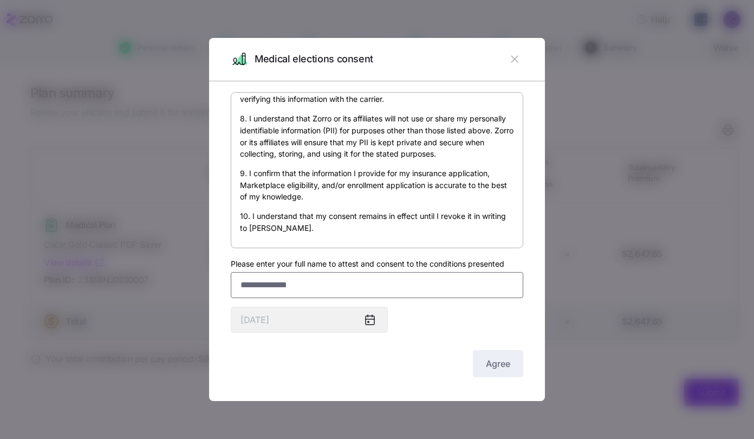
click at [266, 283] on input "Please enter your full name to attest and consent to the conditions presented" at bounding box center [377, 285] width 292 height 26
type input "**********"
click at [371, 318] on icon at bounding box center [370, 320] width 9 height 9
click at [493, 365] on span "Agree" at bounding box center [498, 363] width 24 height 13
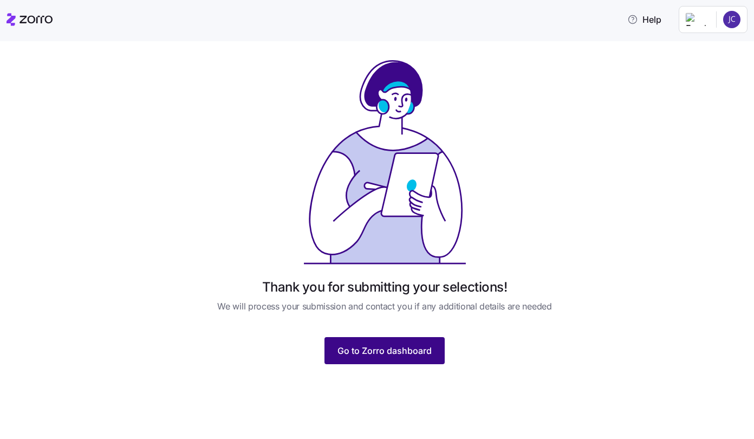
click at [387, 348] on span "Go to Zorro dashboard" at bounding box center [384, 350] width 94 height 13
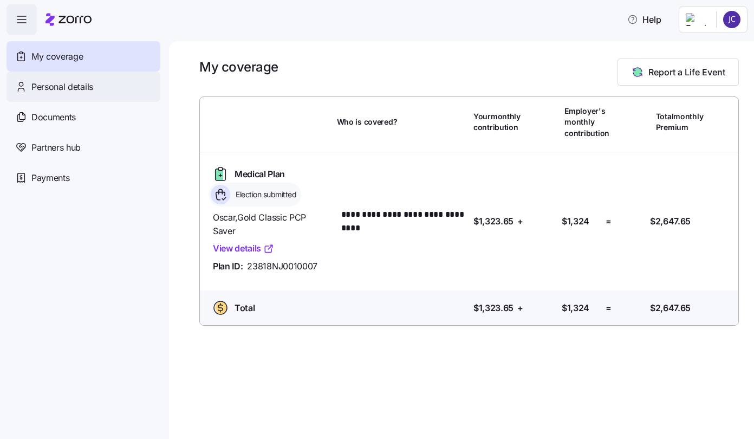
click at [86, 96] on div "Personal details" at bounding box center [83, 86] width 154 height 30
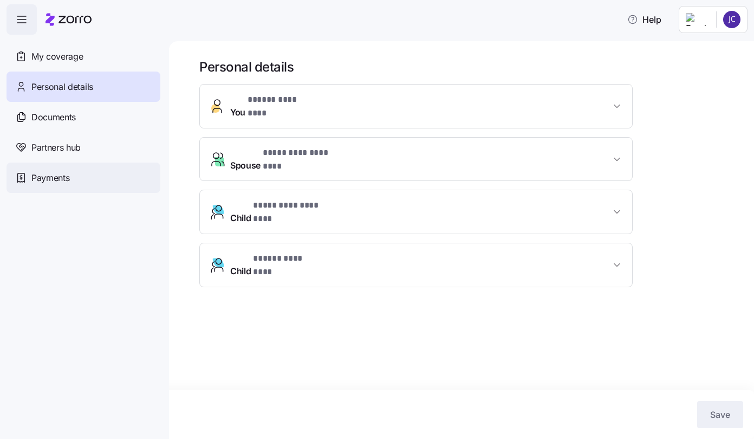
click at [81, 177] on div "Payments" at bounding box center [83, 177] width 154 height 30
